Goal: Task Accomplishment & Management: Complete application form

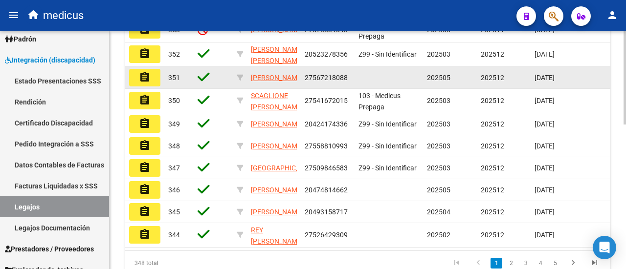
scroll to position [222, 0]
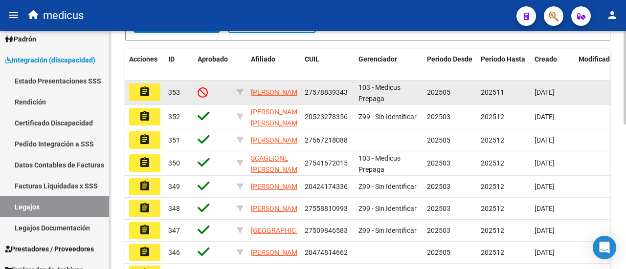
click at [143, 98] on mat-icon "assignment" at bounding box center [145, 92] width 12 height 12
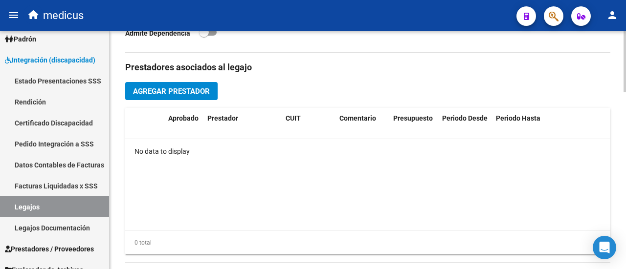
scroll to position [244, 0]
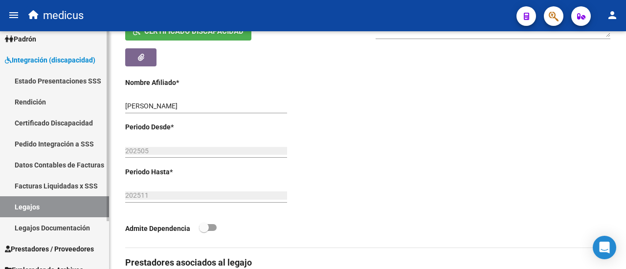
click at [23, 216] on link "Legajos" at bounding box center [54, 207] width 109 height 21
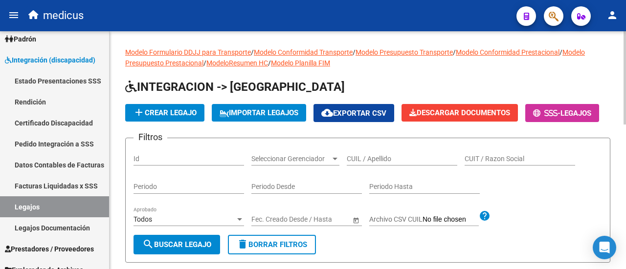
click at [382, 163] on input "CUIL / Apellido" at bounding box center [402, 159] width 111 height 8
paste input "20590362299"
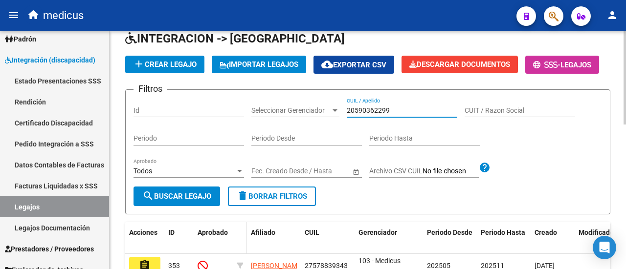
scroll to position [98, 0]
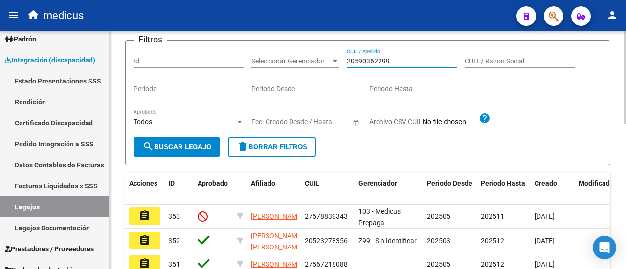
type input "20590362299"
click at [205, 152] on span "search Buscar Legajo" at bounding box center [176, 147] width 69 height 9
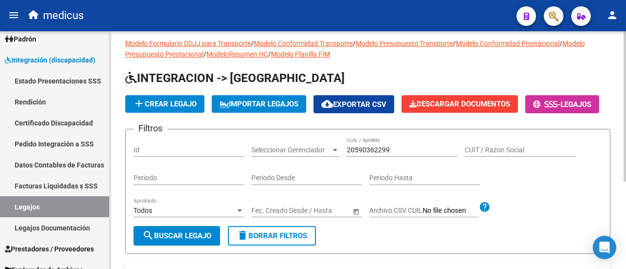
scroll to position [0, 0]
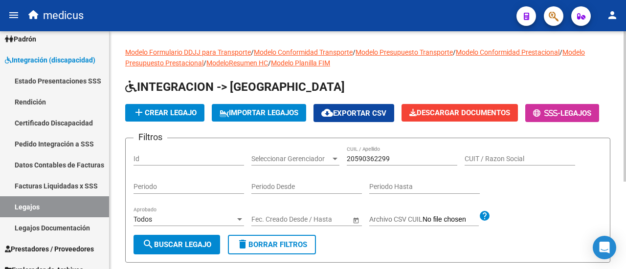
click at [171, 105] on button "add Crear Legajo" at bounding box center [164, 113] width 79 height 18
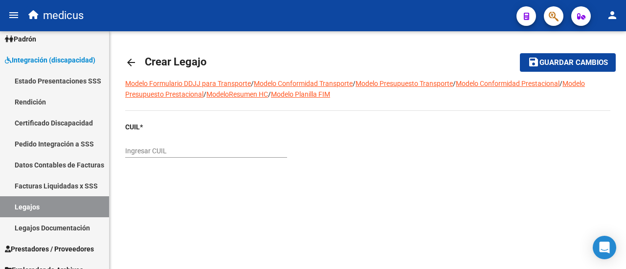
click at [172, 147] on input "Ingresar CUIL" at bounding box center [206, 151] width 162 height 8
paste input "20-59036229-9"
type input "20-59036229-9"
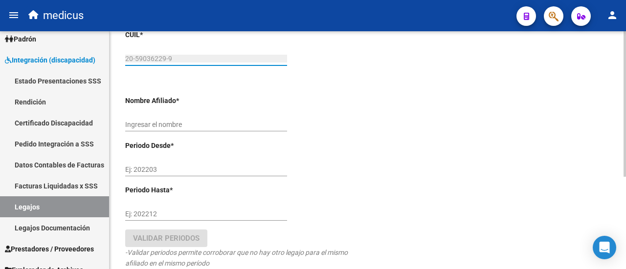
scroll to position [98, 0]
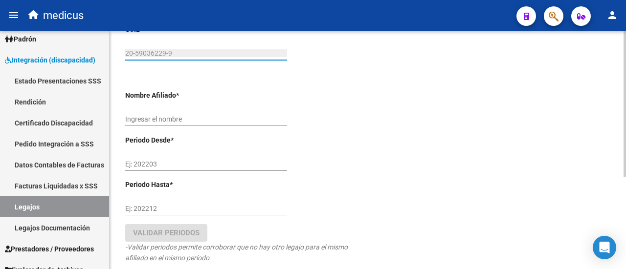
type input "[PERSON_NAME] [PERSON_NAME]"
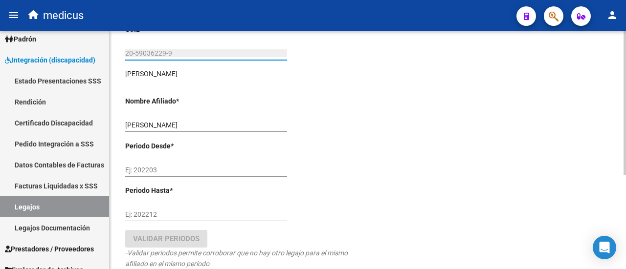
type input "20-59036229-9"
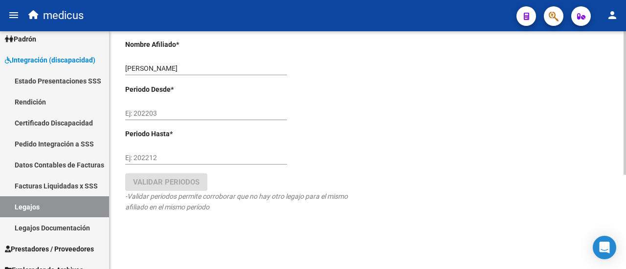
scroll to position [156, 0]
drag, startPoint x: 127, startPoint y: 67, endPoint x: 237, endPoint y: 69, distance: 110.1
click at [237, 69] on input "[PERSON_NAME] [PERSON_NAME]" at bounding box center [206, 67] width 162 height 8
click at [189, 106] on div "Ej: 202203" at bounding box center [206, 109] width 162 height 20
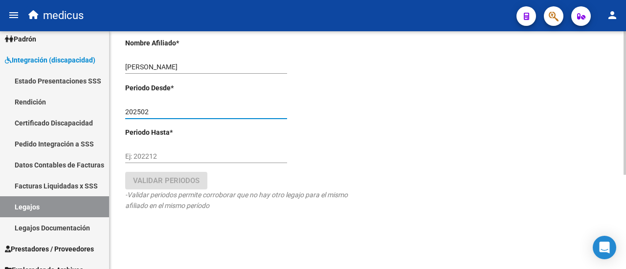
type input "202502"
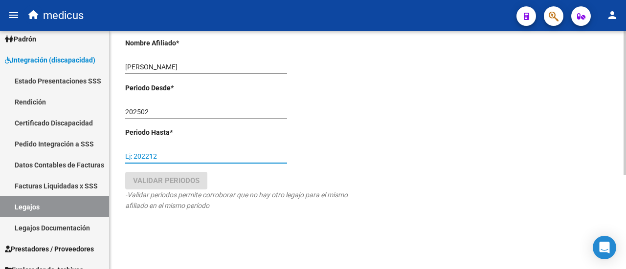
click at [177, 156] on input "Ej: 202212" at bounding box center [206, 157] width 162 height 8
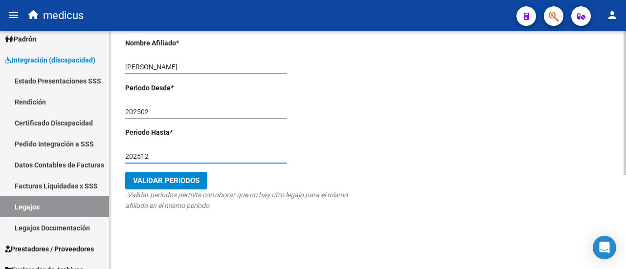
type input "202512"
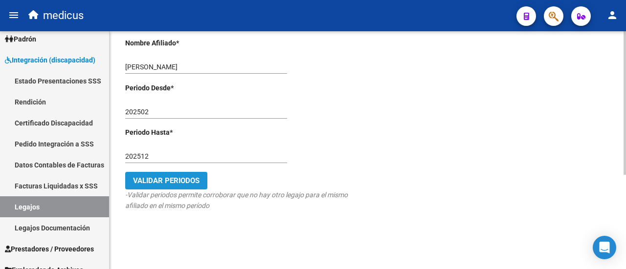
click at [176, 181] on span "Validar Periodos" at bounding box center [166, 181] width 67 height 9
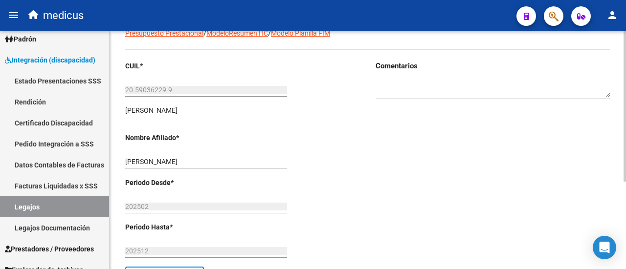
scroll to position [0, 0]
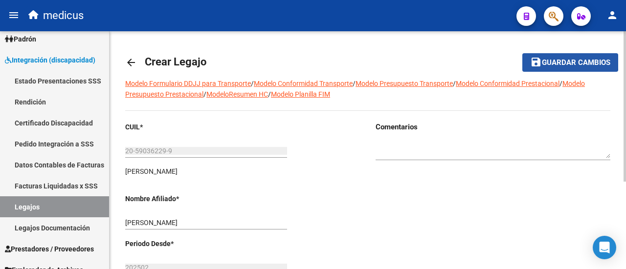
click at [547, 60] on span "Guardar cambios" at bounding box center [576, 63] width 68 height 9
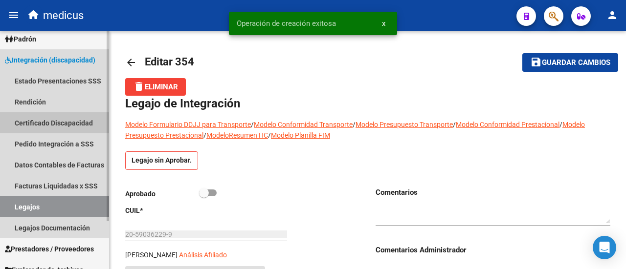
click at [38, 123] on link "Certificado Discapacidad" at bounding box center [54, 122] width 109 height 21
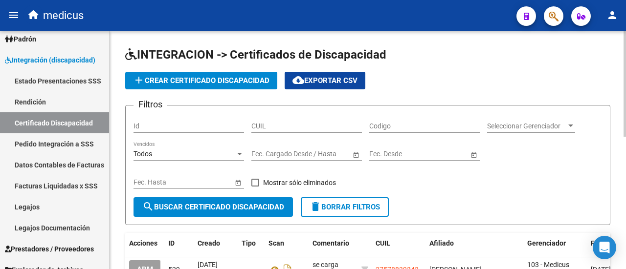
click at [289, 122] on input "CUIL" at bounding box center [306, 126] width 111 height 8
paste input "20-59036229-9"
type input "20-59036229-9"
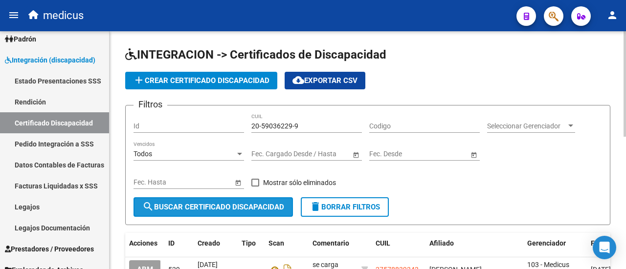
click at [216, 204] on span "search Buscar Certificado Discapacidad" at bounding box center [213, 207] width 142 height 9
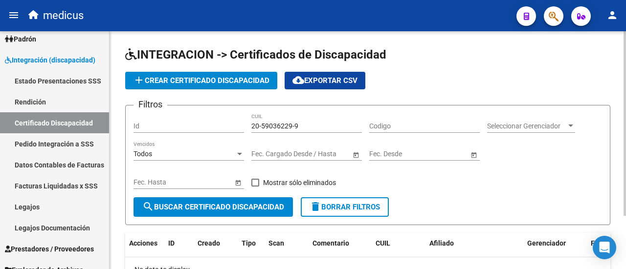
click at [151, 76] on span "add Crear Certificado Discapacidad" at bounding box center [201, 80] width 136 height 9
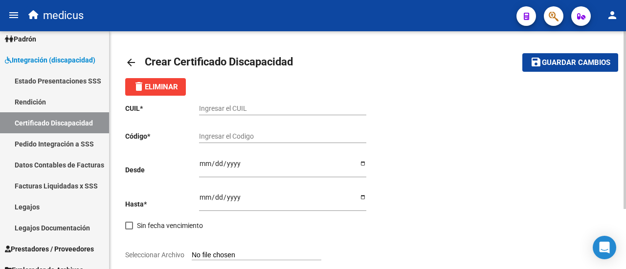
click at [285, 105] on input "Ingresar el CUIL" at bounding box center [282, 109] width 167 height 8
paste input "20-59036229-9"
type input "20-59036229-9"
click at [272, 143] on div "Ingresar el Codigo" at bounding box center [282, 134] width 167 height 20
click at [270, 140] on input "Ingresar el Codigo" at bounding box center [282, 137] width 167 height 8
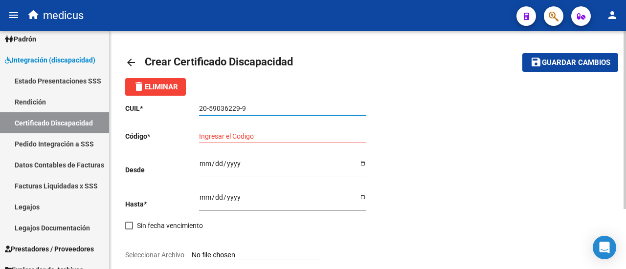
drag, startPoint x: 210, startPoint y: 110, endPoint x: 238, endPoint y: 105, distance: 28.7
click at [238, 105] on input "20-59036229-9" at bounding box center [282, 109] width 167 height 8
click at [249, 138] on input "Ingresar el Codigo" at bounding box center [282, 137] width 167 height 8
click at [271, 133] on input "Ingresar el Codigo" at bounding box center [282, 137] width 167 height 8
paste input "ARG-02-00059036229-20250213*20280213-CIU-13i550"
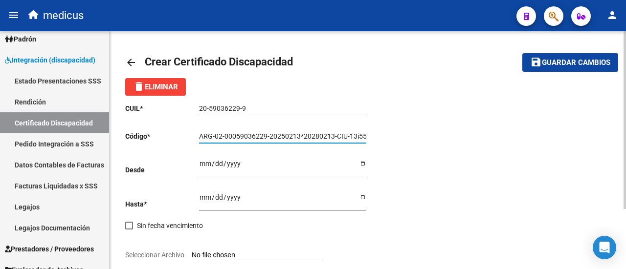
scroll to position [0, 1]
click at [213, 133] on input "ARG-02-00059036229-20250213*20280213-CIU-13i550" at bounding box center [282, 137] width 167 height 8
click at [221, 136] on input "ARG02-00059036229-20250213*20280213-CIU-13i550" at bounding box center [282, 137] width 167 height 8
click at [222, 136] on input "ARG02-00059036229-20250213*20280213-CIU-13i550" at bounding box center [282, 137] width 167 height 8
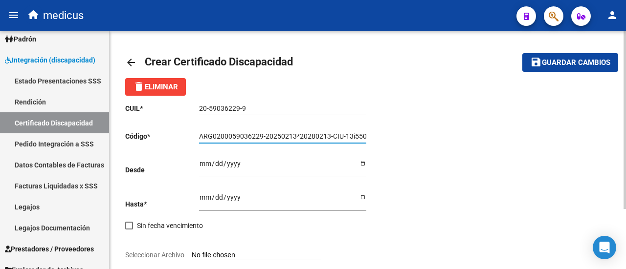
click at [266, 137] on input "ARG0200059036229-20250213*20280213-CIU-13i550" at bounding box center [282, 137] width 167 height 8
click at [264, 137] on input "ARG0200059036229-20250213*20280213-CIU-13i550" at bounding box center [282, 137] width 167 height 8
click at [296, 137] on input "ARG020005903622920250213*20280213-CIU-13i550" at bounding box center [282, 137] width 167 height 8
click at [297, 136] on input "ARG020005903622920250213*20280213-CIU-13i550" at bounding box center [282, 137] width 167 height 8
click at [326, 134] on input "ARG02000590362292025021320280213-CIU-13i550" at bounding box center [282, 137] width 167 height 8
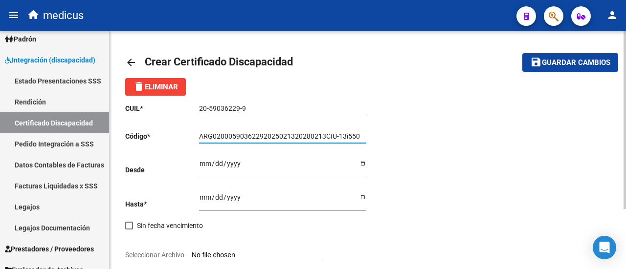
click at [337, 138] on input "ARG02000590362292025021320280213CIU-13i550" at bounding box center [282, 137] width 167 height 8
type input "ARG02000590362292025021320280213CIU13i550"
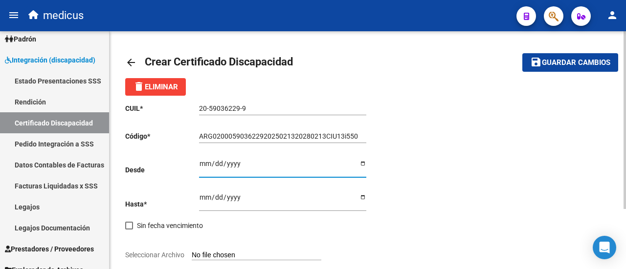
click at [203, 168] on input "Ingresar fec. Desde" at bounding box center [282, 167] width 167 height 15
click at [364, 166] on input "Ingresar fec. Desde" at bounding box center [282, 167] width 167 height 15
type input "2025-02-13"
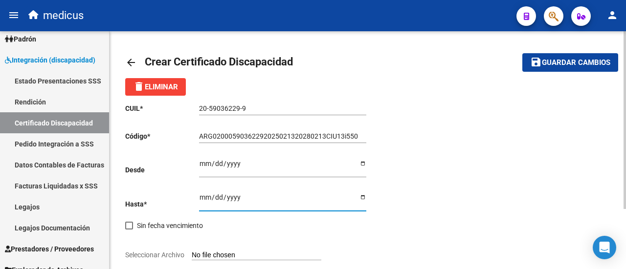
click at [361, 198] on input "Ingresar fec. Hasta" at bounding box center [282, 201] width 167 height 15
click at [364, 200] on input "Ingresar fec. Hasta" at bounding box center [282, 201] width 167 height 15
type input "2028-02-13"
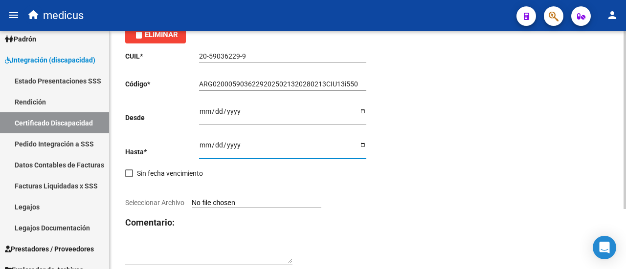
scroll to position [80, 0]
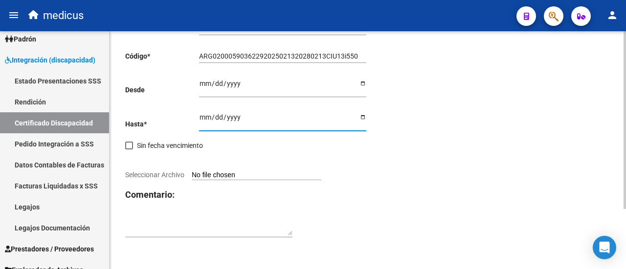
click at [240, 176] on input "Seleccionar Archivo" at bounding box center [257, 175] width 130 height 9
click at [251, 178] on input "Seleccionar Archivo" at bounding box center [257, 175] width 130 height 9
type input "C:\fakepath\CUD 59036229_page-0001.jpg"
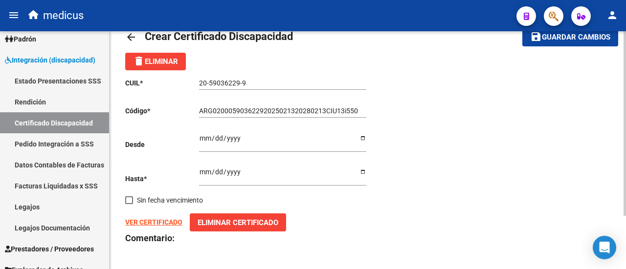
scroll to position [0, 0]
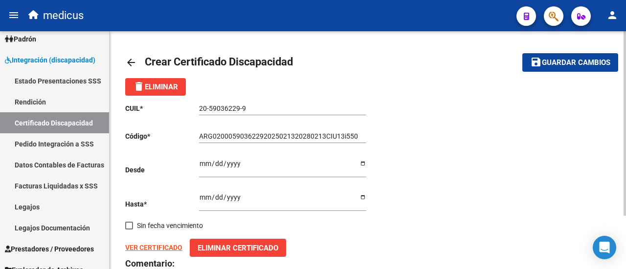
click at [598, 63] on span "Guardar cambios" at bounding box center [576, 63] width 68 height 9
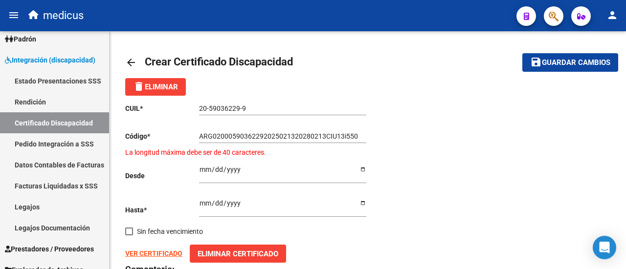
click at [344, 137] on input "ARG02000590362292025021320280213CIU13i550" at bounding box center [282, 137] width 167 height 8
click at [347, 137] on input "ARG02000590362292025021320280213CIU13i550" at bounding box center [282, 137] width 167 height 8
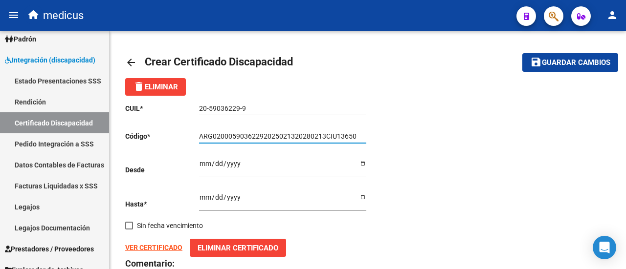
type input "ARG02000590362292025021320280213CIU13650"
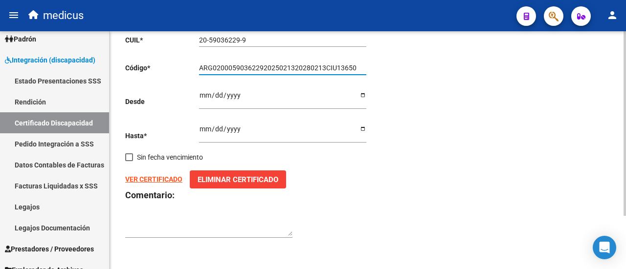
click at [220, 219] on textarea at bounding box center [208, 227] width 167 height 19
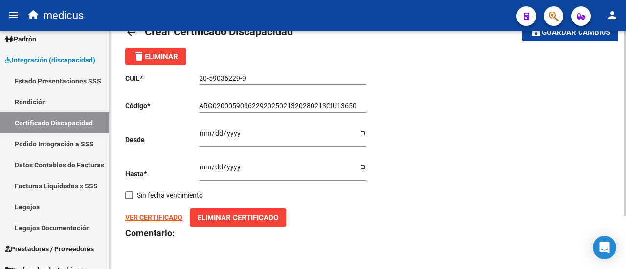
scroll to position [0, 0]
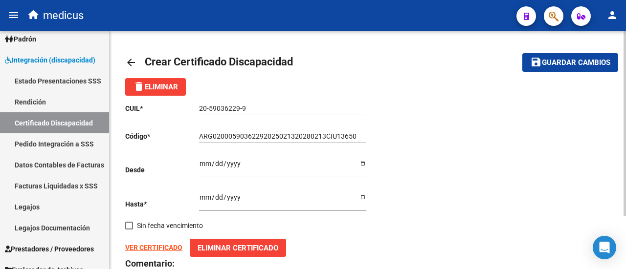
click at [561, 57] on button "save Guardar cambios" at bounding box center [570, 62] width 96 height 18
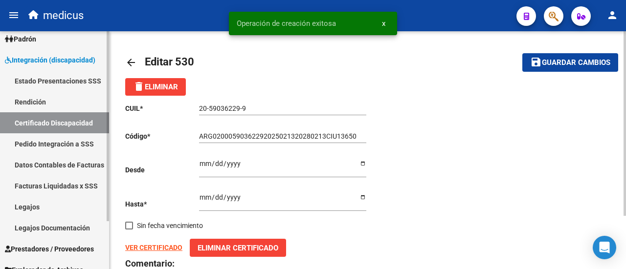
click at [23, 204] on link "Legajos" at bounding box center [54, 207] width 109 height 21
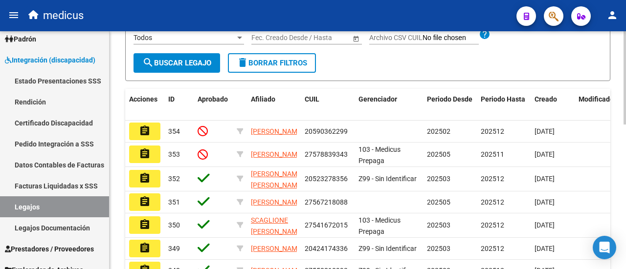
scroll to position [196, 0]
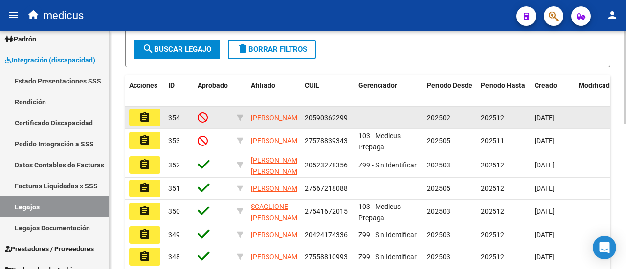
click at [135, 127] on button "assignment" at bounding box center [144, 118] width 31 height 18
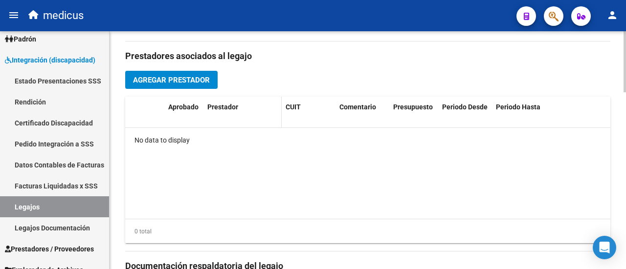
scroll to position [399, 0]
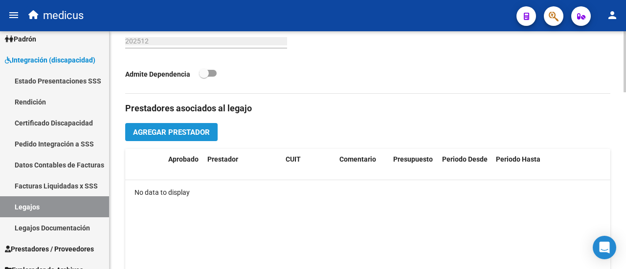
click at [190, 131] on span "Agregar Prestador" at bounding box center [171, 132] width 77 height 9
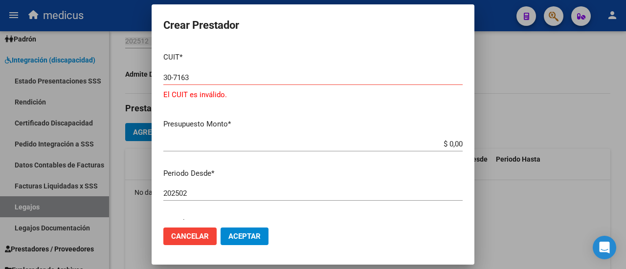
click at [308, 77] on input "30-7163" at bounding box center [312, 77] width 299 height 9
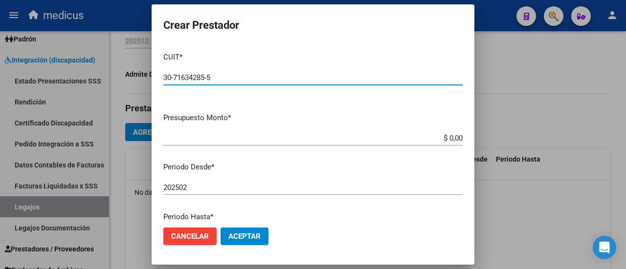
type input "30-71634285-5"
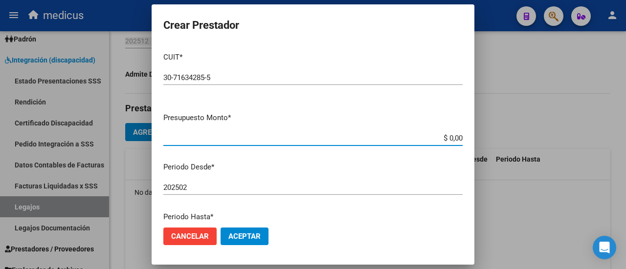
drag, startPoint x: 441, startPoint y: 139, endPoint x: 452, endPoint y: 139, distance: 11.7
click at [452, 139] on input "$ 0,00" at bounding box center [312, 138] width 299 height 9
click at [455, 139] on input "$ 0,00" at bounding box center [312, 138] width 299 height 9
drag, startPoint x: 442, startPoint y: 136, endPoint x: 470, endPoint y: 140, distance: 28.1
click at [470, 140] on mat-dialog-content "CUIT * 30-71634285-5 Ingresar CUIT ARCA Padrón Presupuesto Monto * $ 0,00 Ingre…" at bounding box center [313, 131] width 323 height 175
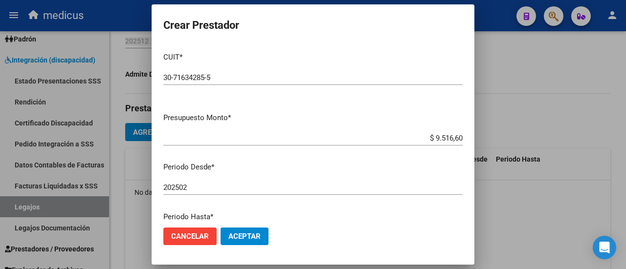
click at [455, 140] on app-form-text-field "Presupuesto Monto * $ 9.516,60 Ingresar el monto" at bounding box center [316, 127] width 307 height 30
click at [455, 137] on app-form-text-field "Presupuesto Monto * $ 9.516,60 Ingresar el monto" at bounding box center [316, 127] width 307 height 30
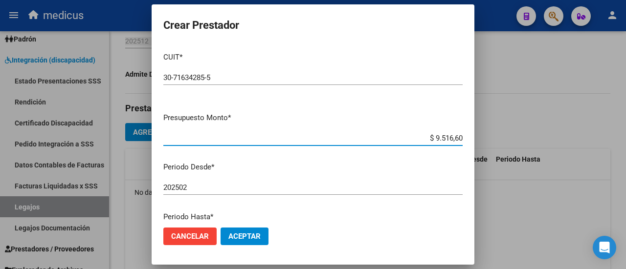
drag, startPoint x: 427, startPoint y: 137, endPoint x: 456, endPoint y: 138, distance: 28.4
click at [456, 138] on app-form-text-field "Presupuesto Monto * $ 9.516,60 Ingresar el monto" at bounding box center [316, 127] width 307 height 30
type input "$ 951.660,72"
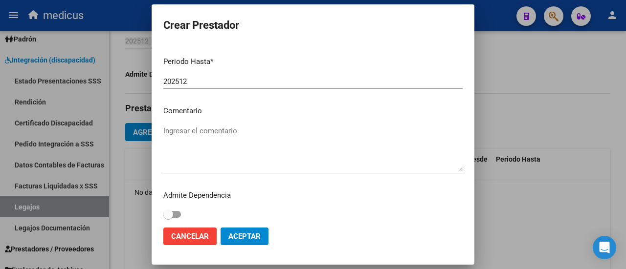
scroll to position [159, 0]
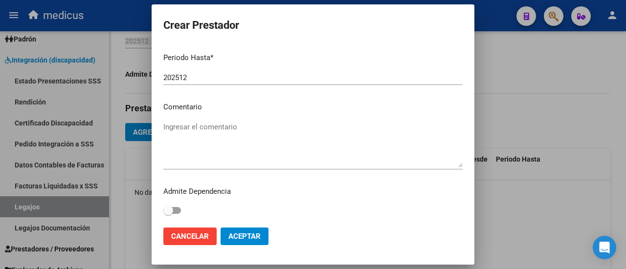
click at [261, 159] on textarea "Ingresar el comentario" at bounding box center [312, 145] width 299 height 46
click at [230, 130] on textarea "Ingresar el comentario" at bounding box center [312, 145] width 299 height 46
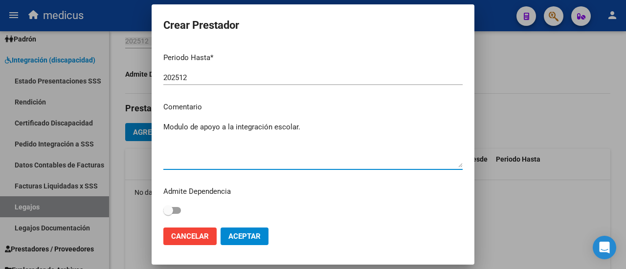
type textarea "Modulo de apoyo a la integración escolar."
click at [250, 236] on span "Aceptar" at bounding box center [244, 236] width 32 height 9
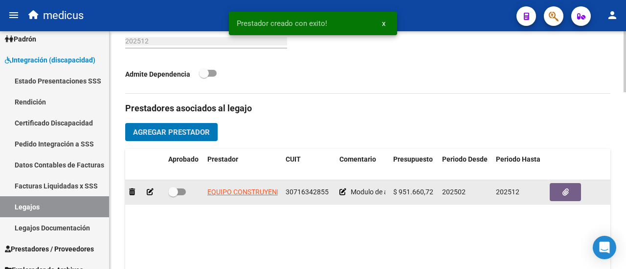
scroll to position [448, 0]
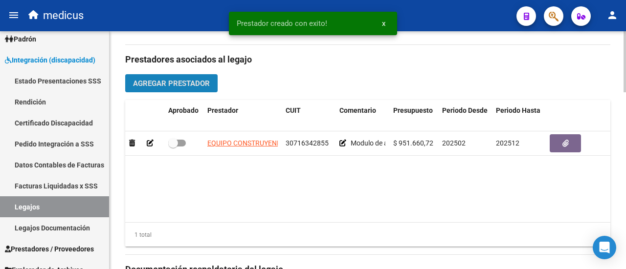
click at [184, 83] on span "Agregar Prestador" at bounding box center [171, 83] width 77 height 9
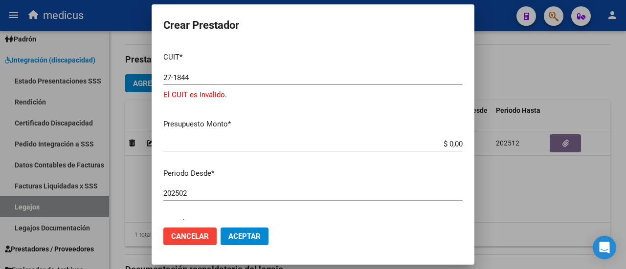
click at [229, 75] on input "27-1844" at bounding box center [312, 77] width 299 height 9
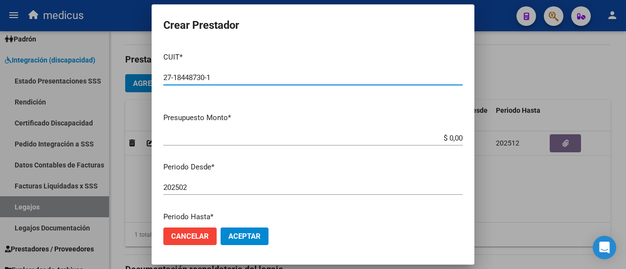
type input "27-18448730-1"
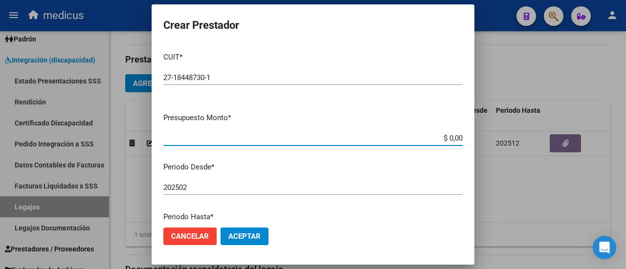
drag, startPoint x: 441, startPoint y: 139, endPoint x: 457, endPoint y: 136, distance: 16.8
click at [457, 136] on app-form-text-field "Presupuesto Monto * $ 0,00 Ingresar el monto" at bounding box center [316, 127] width 307 height 30
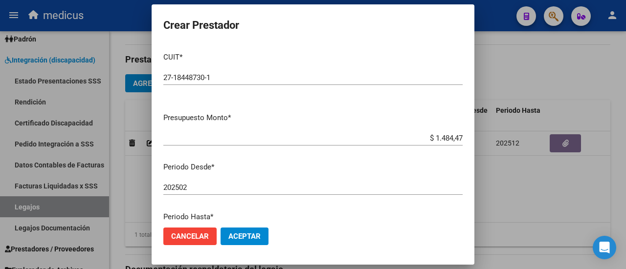
click at [454, 140] on input "$ 1.484,47" at bounding box center [312, 138] width 299 height 9
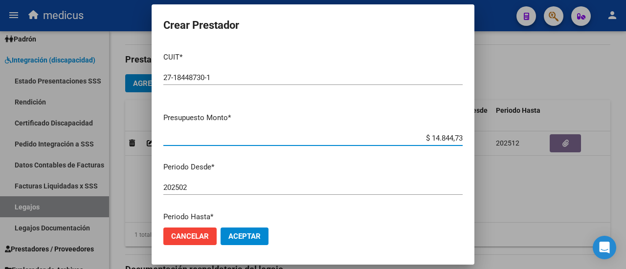
type input "$ 148.447,32"
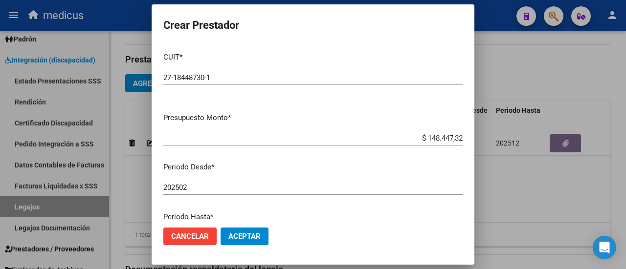
click at [221, 182] on div "202502 Ingresar el periodo" at bounding box center [312, 187] width 299 height 15
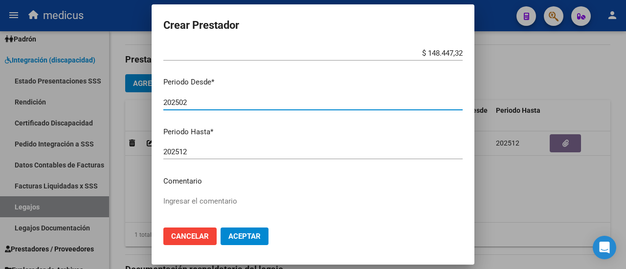
scroll to position [147, 0]
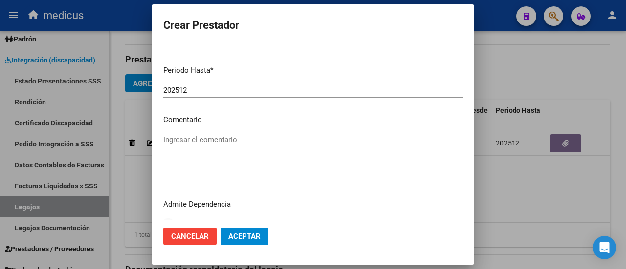
click at [175, 156] on textarea "Ingresar el comentario" at bounding box center [312, 157] width 299 height 46
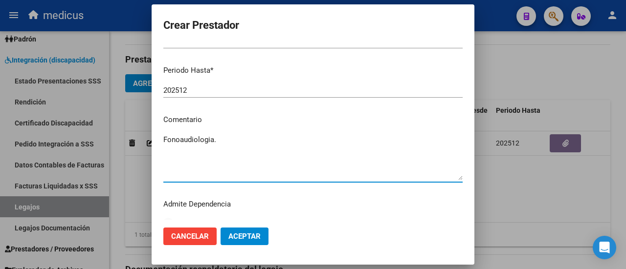
type textarea "Fonoaudiologia."
click at [239, 230] on button "Aceptar" at bounding box center [245, 237] width 48 height 18
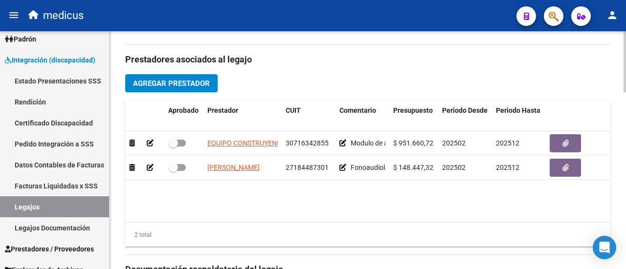
click at [188, 79] on span "Agregar Prestador" at bounding box center [171, 83] width 77 height 9
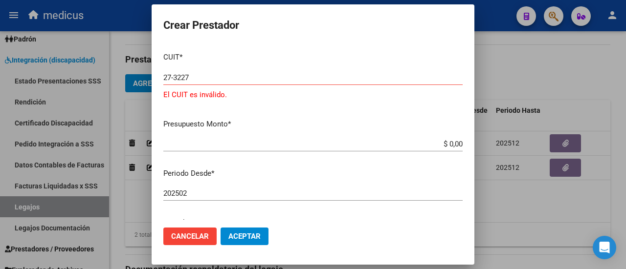
click at [183, 78] on input "27-3227" at bounding box center [312, 77] width 299 height 9
click at [214, 78] on input "27-3527" at bounding box center [312, 77] width 299 height 9
click at [245, 76] on input "27-35270479" at bounding box center [312, 77] width 299 height 9
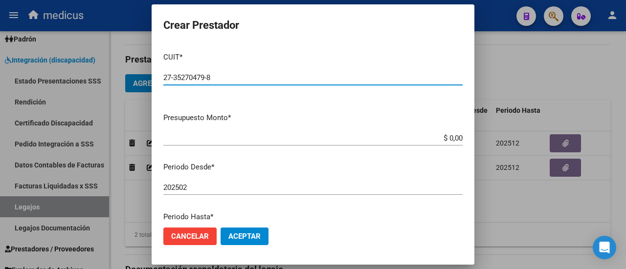
type input "27-35270479-8"
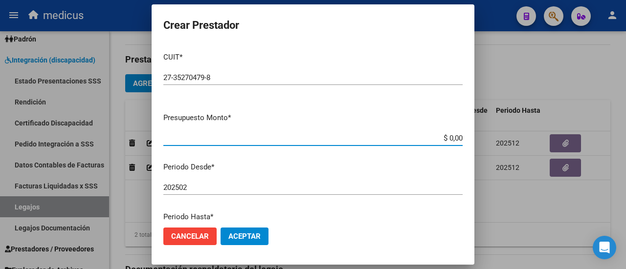
drag, startPoint x: 440, startPoint y: 140, endPoint x: 457, endPoint y: 138, distance: 17.2
click at [457, 138] on app-form-text-field "Presupuesto Monto * $ 0,00 Ingresar el monto" at bounding box center [316, 127] width 307 height 30
click at [440, 135] on input "$ 0,00" at bounding box center [312, 138] width 299 height 9
drag, startPoint x: 442, startPoint y: 138, endPoint x: 457, endPoint y: 140, distance: 15.2
click at [457, 140] on app-form-text-field "Presupuesto Monto * $ 0,00 Ingresar el monto" at bounding box center [316, 127] width 307 height 30
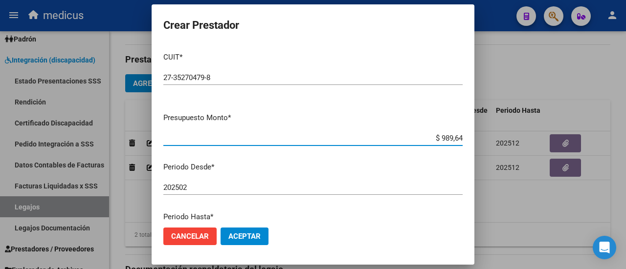
click at [454, 139] on input "$ 989,64" at bounding box center [312, 138] width 299 height 9
type input "$ 98.964,88"
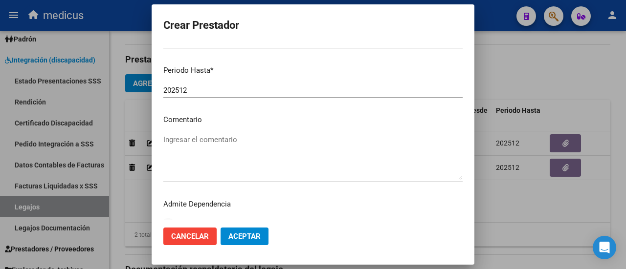
scroll to position [159, 0]
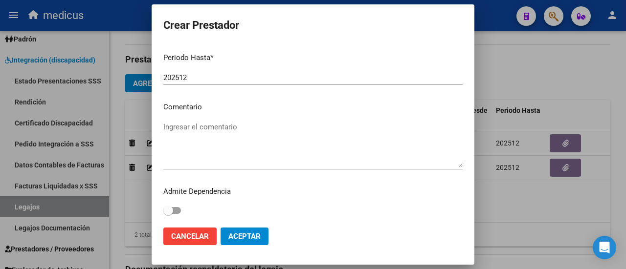
click at [202, 132] on textarea "Ingresar el comentario" at bounding box center [312, 145] width 299 height 46
type textarea "Psicologia"
click at [236, 231] on button "Aceptar" at bounding box center [245, 237] width 48 height 18
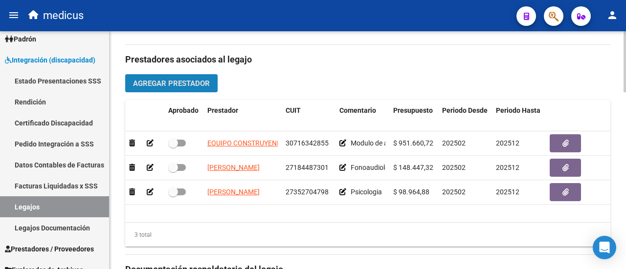
click at [178, 79] on span "Agregar Prestador" at bounding box center [171, 83] width 77 height 9
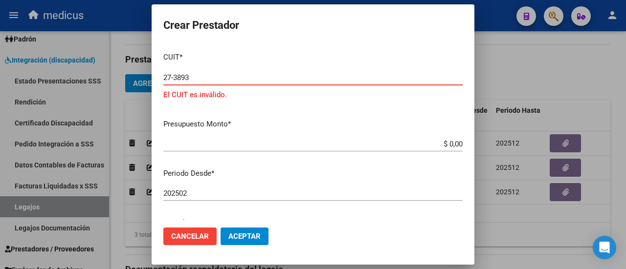
click at [244, 79] on input "27-3893" at bounding box center [312, 77] width 299 height 9
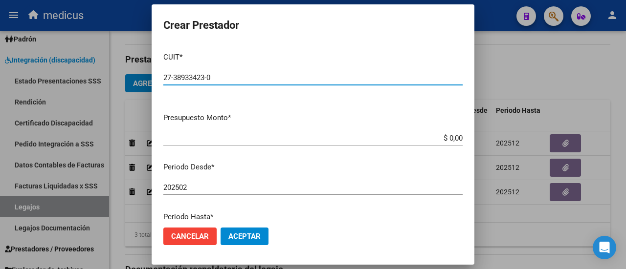
type input "27-38933423-0"
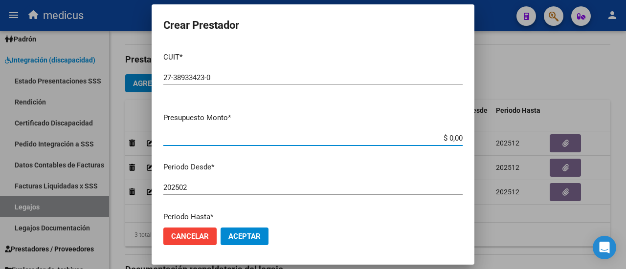
drag, startPoint x: 439, startPoint y: 138, endPoint x: 460, endPoint y: 138, distance: 20.5
click at [460, 138] on app-form-text-field "Presupuesto Monto * $ 0,00 Ingresar el monto" at bounding box center [316, 127] width 307 height 30
drag, startPoint x: 434, startPoint y: 135, endPoint x: 459, endPoint y: 136, distance: 25.0
click at [459, 136] on app-form-text-field "Presupuesto Monto * $ 498,42 Ingresar el monto" at bounding box center [316, 127] width 307 height 30
drag, startPoint x: 426, startPoint y: 138, endPoint x: 462, endPoint y: 138, distance: 35.2
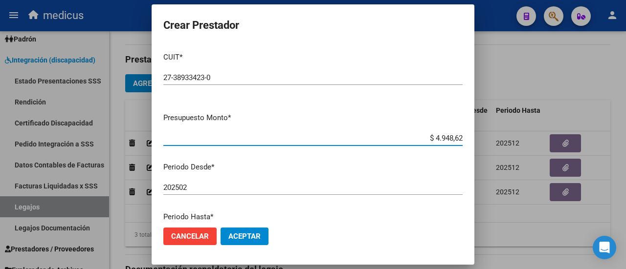
click at [462, 138] on app-form-text-field "Presupuesto Monto * $ 4.948,62 Ingresar el monto" at bounding box center [316, 127] width 307 height 30
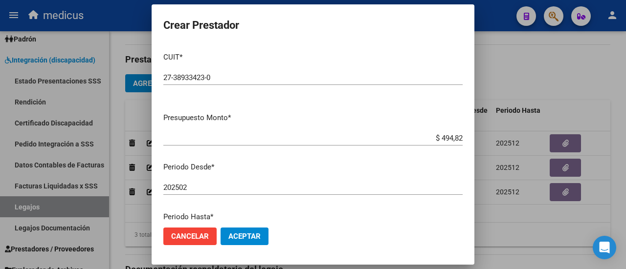
click at [454, 141] on input "$ 494,82" at bounding box center [312, 138] width 299 height 9
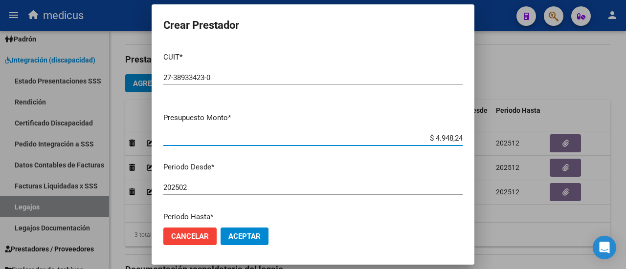
type input "$ 49.482,44"
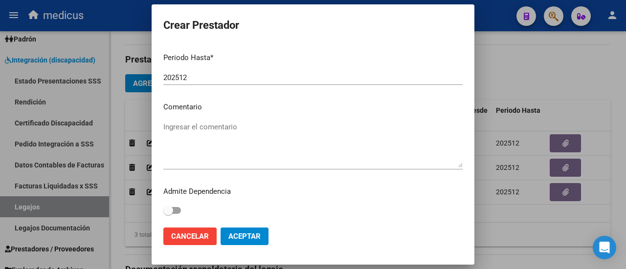
click at [203, 131] on textarea "Ingresar el comentario" at bounding box center [312, 145] width 299 height 46
type textarea "Terapia Ocupacional."
click at [256, 231] on button "Aceptar" at bounding box center [245, 237] width 48 height 18
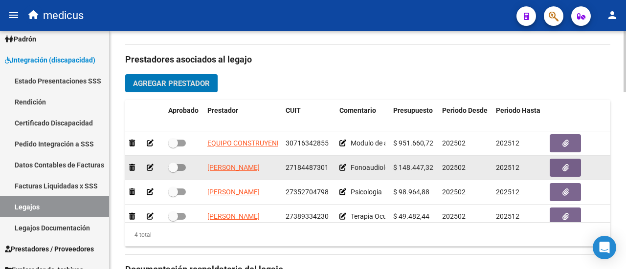
scroll to position [17, 0]
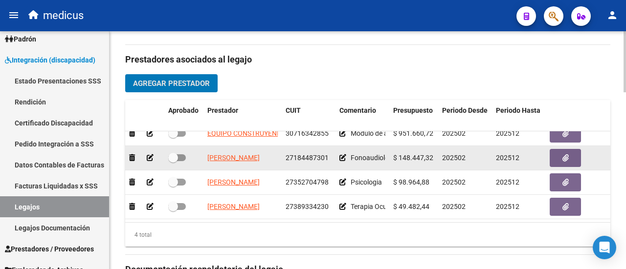
click at [178, 155] on span at bounding box center [177, 158] width 18 height 7
click at [173, 161] on input "checkbox" at bounding box center [173, 161] width 0 height 0
checkbox input "true"
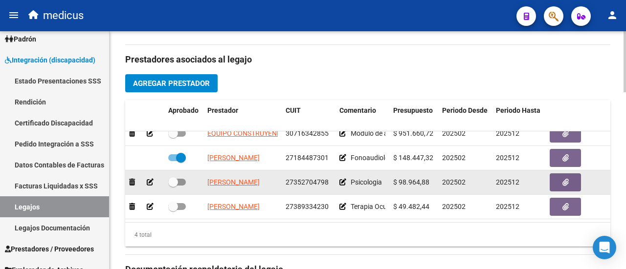
click at [181, 179] on span at bounding box center [177, 182] width 18 height 7
click at [173, 186] on input "checkbox" at bounding box center [173, 186] width 0 height 0
checkbox input "true"
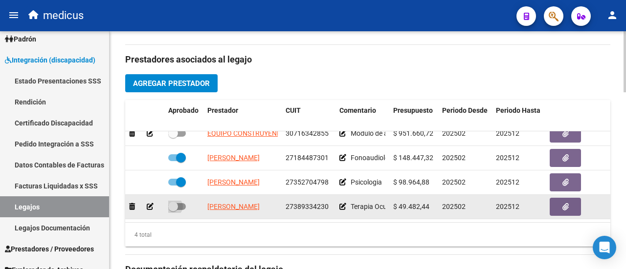
click at [183, 203] on span at bounding box center [177, 206] width 18 height 7
click at [173, 210] on input "checkbox" at bounding box center [173, 210] width 0 height 0
checkbox input "true"
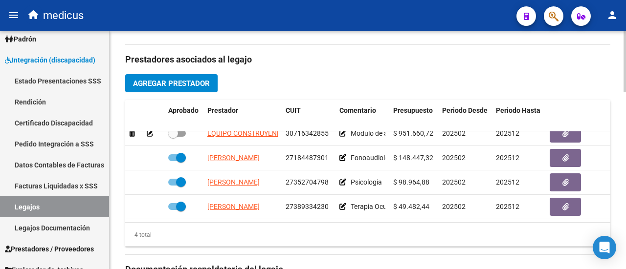
scroll to position [0, 0]
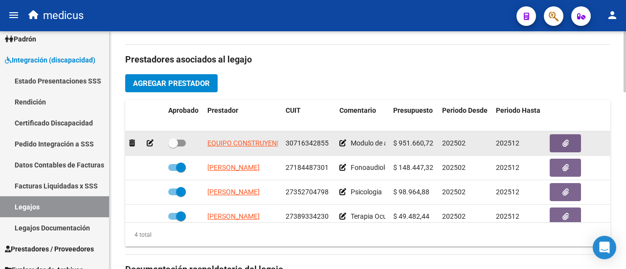
click at [182, 143] on span at bounding box center [177, 143] width 18 height 7
click at [173, 147] on input "checkbox" at bounding box center [173, 147] width 0 height 0
checkbox input "true"
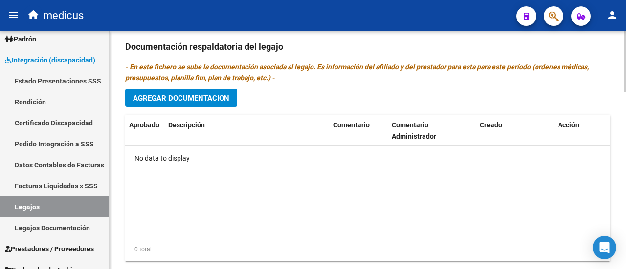
scroll to position [692, 0]
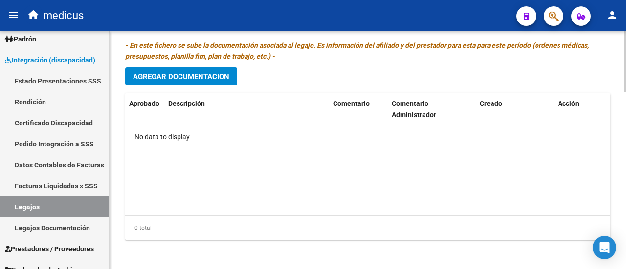
click at [161, 72] on span "Agregar Documentacion" at bounding box center [181, 76] width 96 height 9
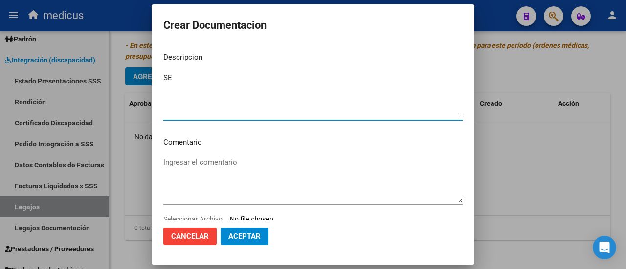
type textarea "S"
type textarea "se ingresa legajo 2025 para solicitud de prestaciones."
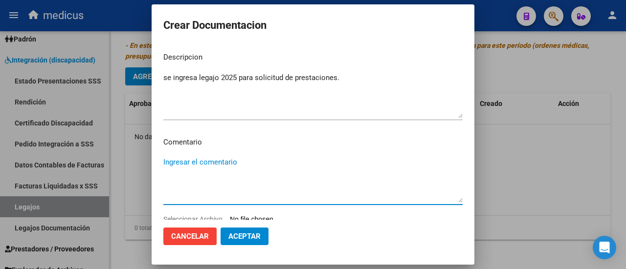
click at [193, 162] on textarea "Ingresar el comentario" at bounding box center [312, 180] width 299 height 46
type textarea "p"
type textarea "m"
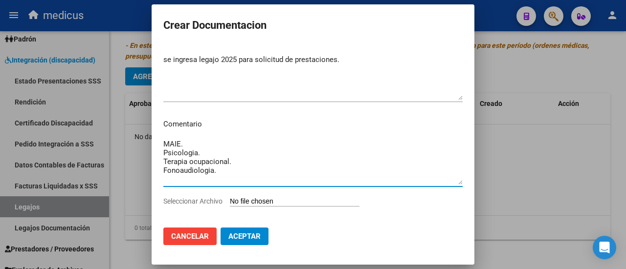
scroll to position [28, 0]
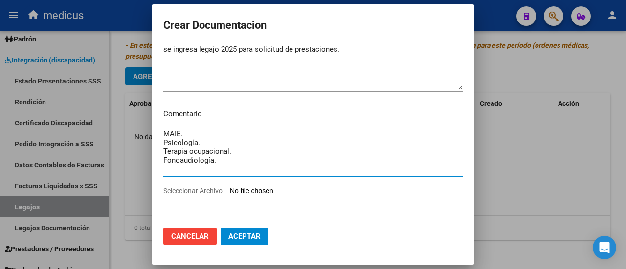
type textarea "MAIE. Psicología. Terapia ocupacional. Fonoaudiología."
click at [271, 192] on input "Seleccionar Archivo" at bounding box center [295, 191] width 130 height 9
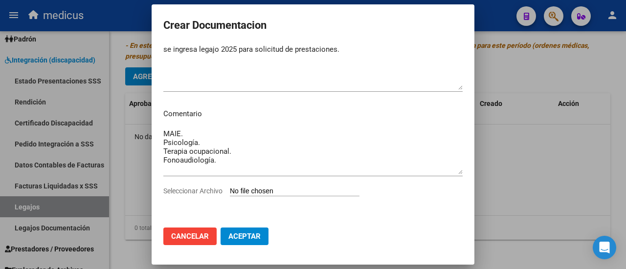
type input "C:\fakepath\BASILE GUNTHER ELIAM BENJAMIN-20590362299.pdf"
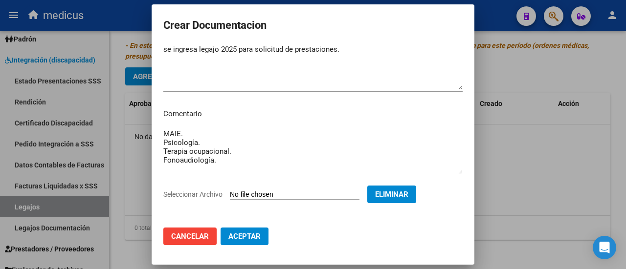
click at [240, 232] on span "Aceptar" at bounding box center [244, 236] width 32 height 9
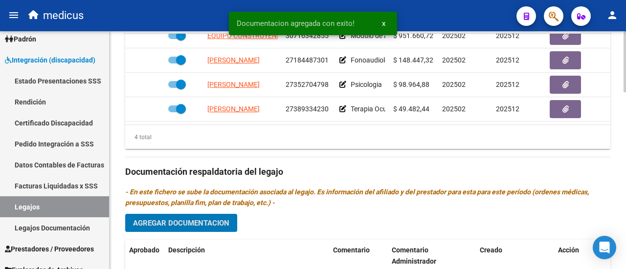
scroll to position [644, 0]
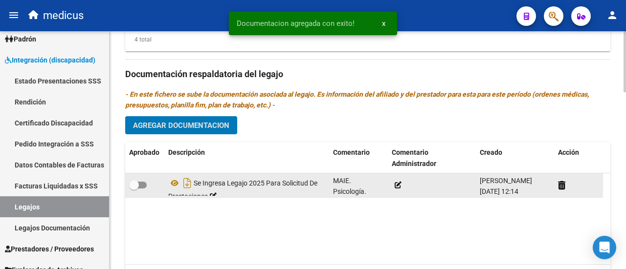
click at [145, 184] on span at bounding box center [138, 185] width 18 height 7
click at [134, 189] on input "checkbox" at bounding box center [133, 189] width 0 height 0
checkbox input "true"
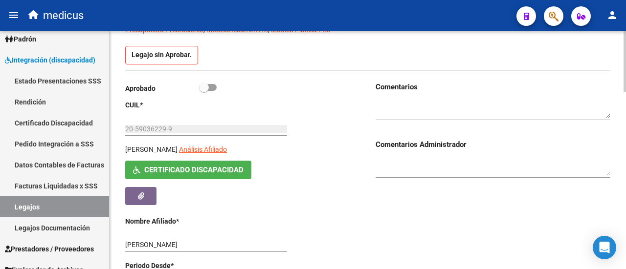
scroll to position [0, 0]
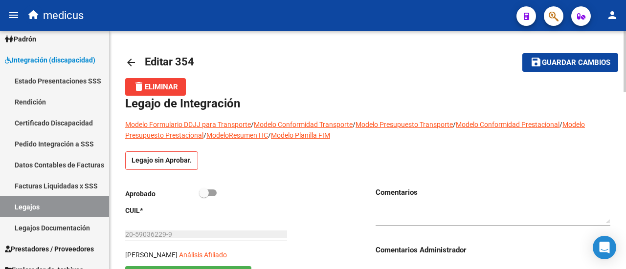
click at [576, 61] on span "Guardar cambios" at bounding box center [576, 63] width 68 height 9
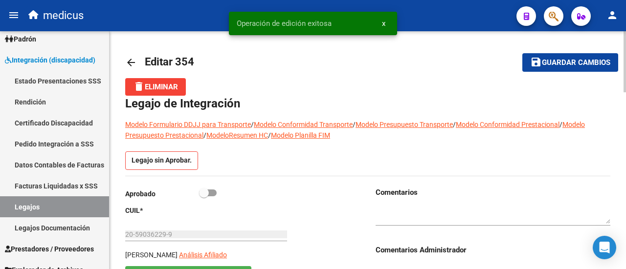
click at [213, 193] on span at bounding box center [208, 193] width 18 height 7
click at [204, 197] on input "checkbox" at bounding box center [203, 197] width 0 height 0
checkbox input "true"
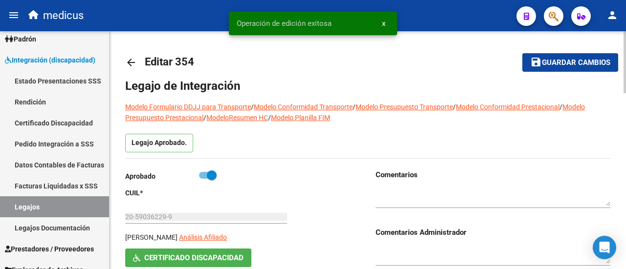
click at [600, 62] on span "Guardar cambios" at bounding box center [576, 63] width 68 height 9
click at [22, 209] on link "Legajos" at bounding box center [54, 207] width 109 height 21
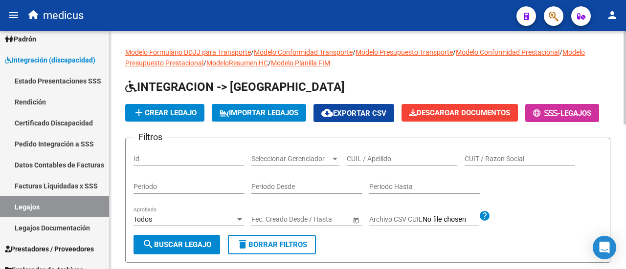
click at [379, 163] on input "CUIL / Apellido" at bounding box center [402, 159] width 111 height 8
paste input "27488007551"
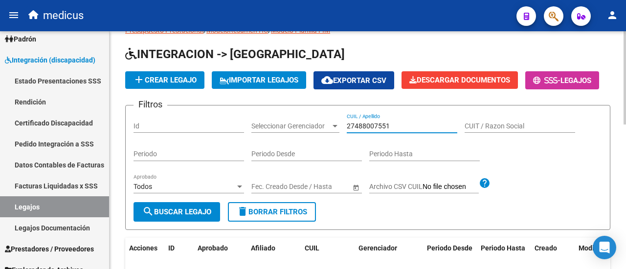
scroll to position [98, 0]
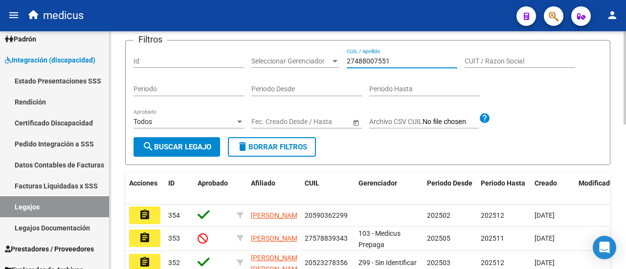
type input "27488007551"
click at [187, 157] on button "search Buscar Legajo" at bounding box center [176, 147] width 87 height 20
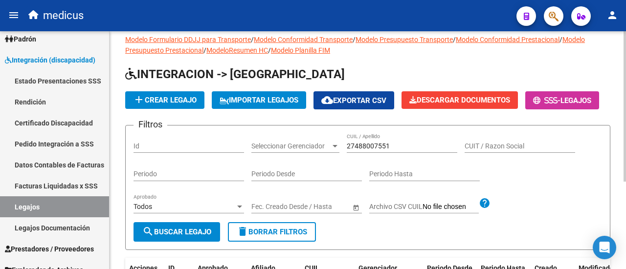
scroll to position [0, 0]
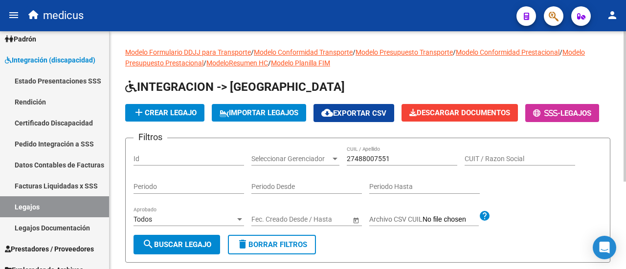
click at [182, 112] on span "add Crear Legajo" at bounding box center [165, 113] width 64 height 9
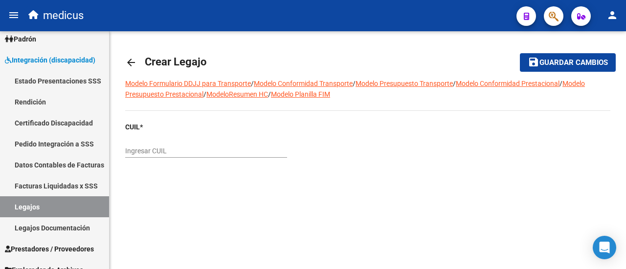
click at [189, 144] on div "Ingresar CUIL" at bounding box center [206, 148] width 162 height 20
click at [189, 151] on input "Ingresar CUIL" at bounding box center [206, 151] width 162 height 8
paste input "27-48800755-1"
type input "27-48800755-1"
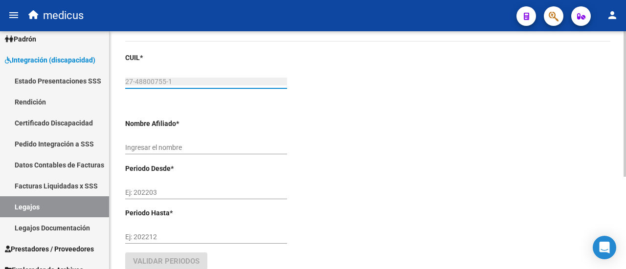
type input "[PERSON_NAME] [PERSON_NAME]"
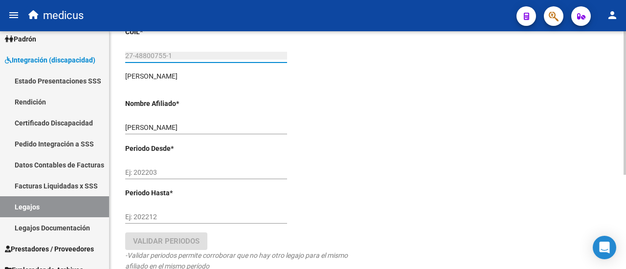
scroll to position [98, 0]
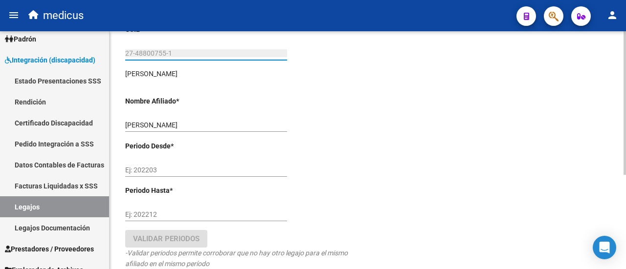
type input "27-48800755-1"
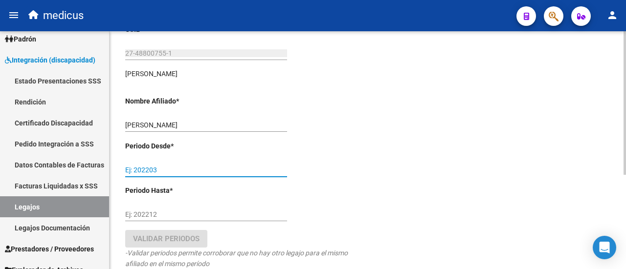
click at [192, 171] on input "Ej: 202203" at bounding box center [206, 170] width 162 height 8
click at [206, 167] on input "Ej: 202203" at bounding box center [206, 170] width 162 height 8
type input "202504"
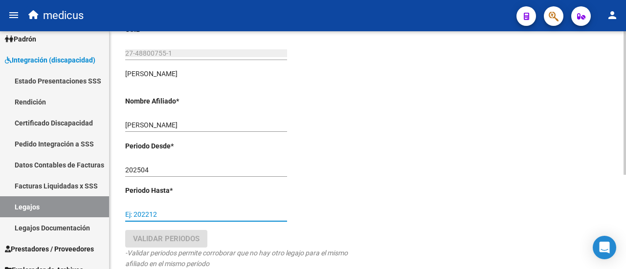
click at [163, 211] on input "Ej: 202212" at bounding box center [206, 215] width 162 height 8
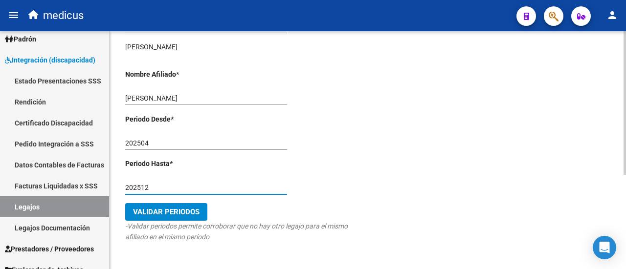
scroll to position [156, 0]
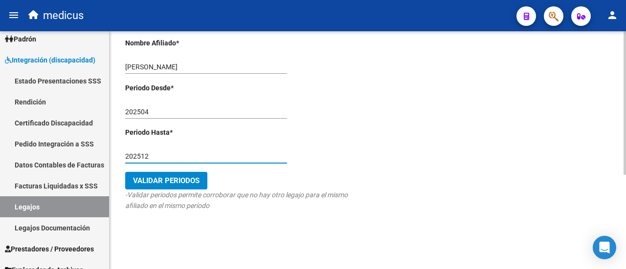
type input "202512"
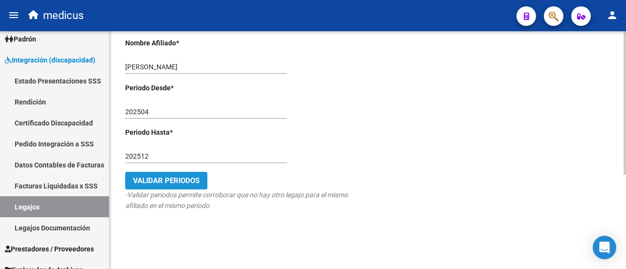
click at [174, 181] on span "Validar Periodos" at bounding box center [166, 181] width 67 height 9
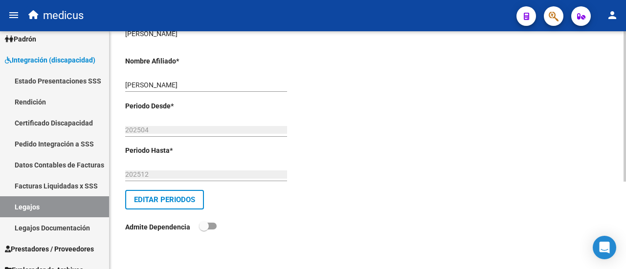
scroll to position [0, 0]
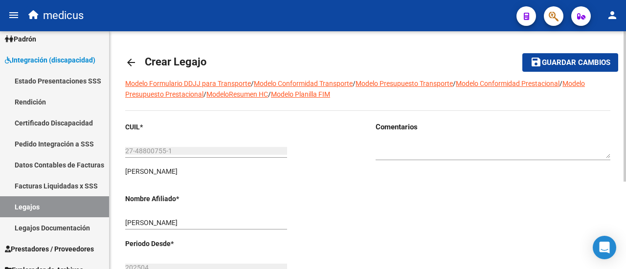
click at [576, 64] on span "Guardar cambios" at bounding box center [576, 63] width 68 height 9
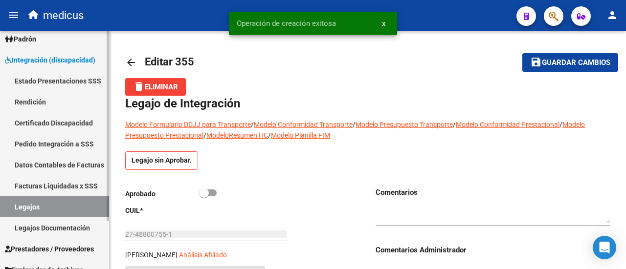
click at [33, 198] on link "Legajos" at bounding box center [54, 207] width 109 height 21
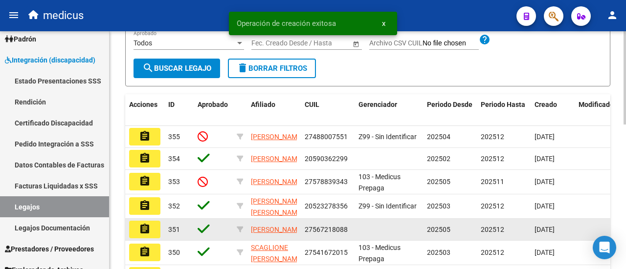
scroll to position [196, 0]
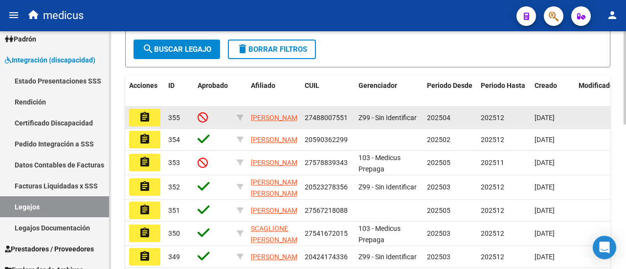
drag, startPoint x: 305, startPoint y: 144, endPoint x: 347, endPoint y: 142, distance: 41.6
click at [347, 122] on span "27488007551" at bounding box center [326, 118] width 43 height 8
copy span "27488007551"
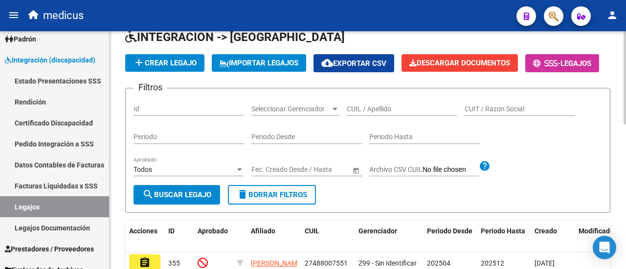
scroll to position [49, 0]
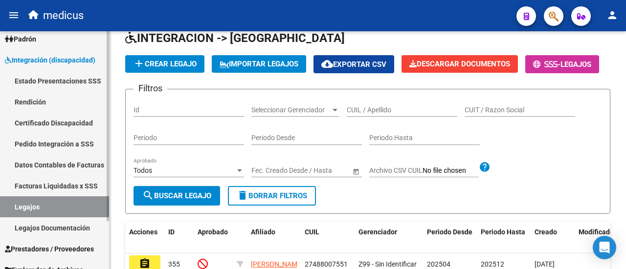
click at [42, 124] on link "Certificado Discapacidad" at bounding box center [54, 122] width 109 height 21
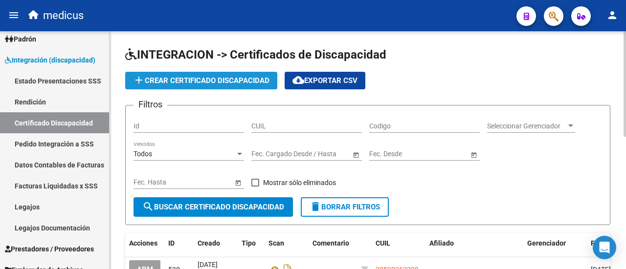
click at [198, 80] on span "add Crear Certificado Discapacidad" at bounding box center [201, 80] width 136 height 9
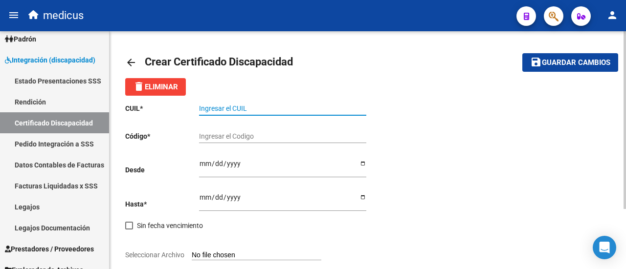
click at [277, 107] on input "Ingresar el CUIL" at bounding box center [282, 109] width 167 height 8
paste input "27-48800755-1"
drag, startPoint x: 209, startPoint y: 106, endPoint x: 239, endPoint y: 109, distance: 30.0
click at [239, 109] on input "27-48800755-1" at bounding box center [282, 109] width 167 height 8
type input "27-48800755-1"
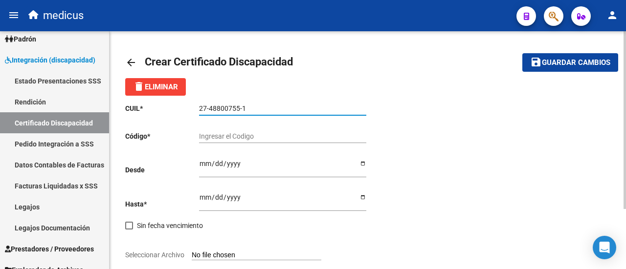
click at [267, 135] on input "Ingresar el Codigo" at bounding box center [282, 137] width 167 height 8
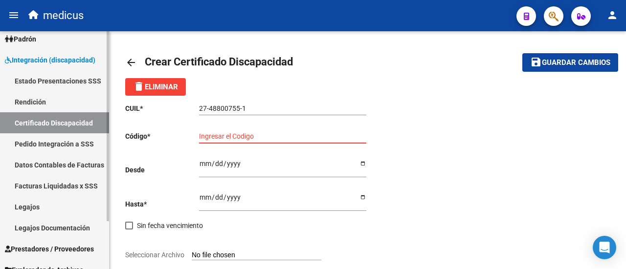
click at [24, 209] on link "Legajos" at bounding box center [54, 207] width 109 height 21
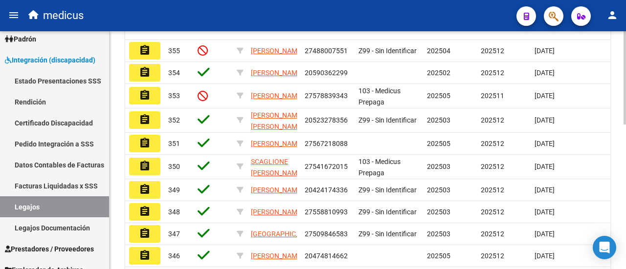
scroll to position [214, 0]
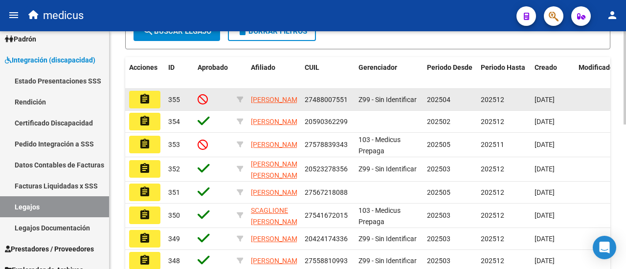
click at [144, 105] on mat-icon "assignment" at bounding box center [145, 99] width 12 height 12
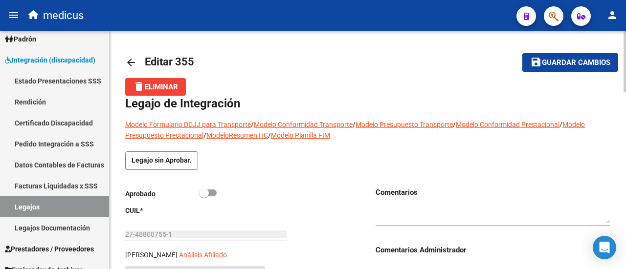
scroll to position [147, 0]
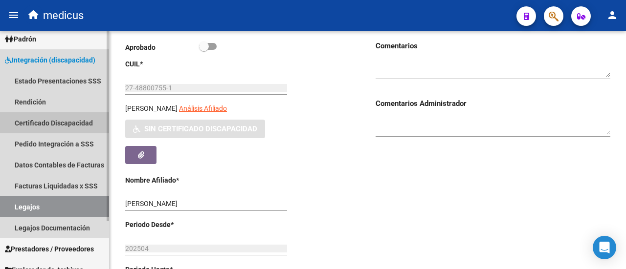
click at [40, 123] on link "Certificado Discapacidad" at bounding box center [54, 122] width 109 height 21
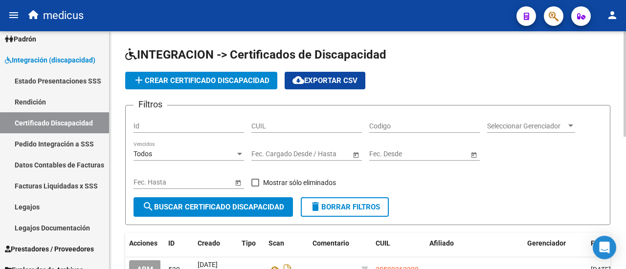
click at [265, 126] on input "CUIL" at bounding box center [306, 126] width 111 height 8
paste input "27-48800755-1"
type input "27-48800755-1"
click at [202, 208] on span "search Buscar Certificado Discapacidad" at bounding box center [213, 207] width 142 height 9
click at [192, 88] on button "add Crear Certificado Discapacidad" at bounding box center [201, 81] width 152 height 18
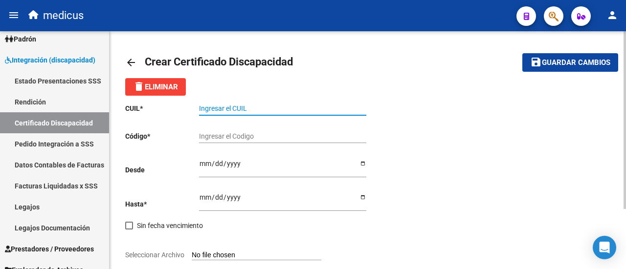
click at [257, 105] on input "Ingresar el CUIL" at bounding box center [282, 109] width 167 height 8
paste input "27-48800755-1"
type input "27-48800755-1"
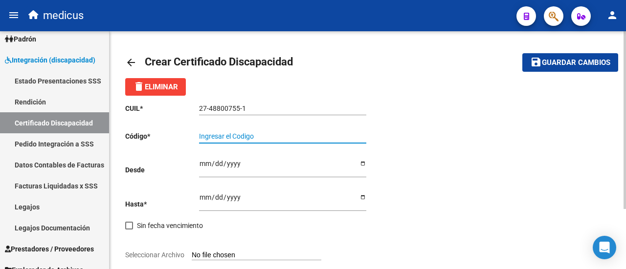
click at [243, 134] on input "Ingresar el Codigo" at bounding box center [282, 137] width 167 height 8
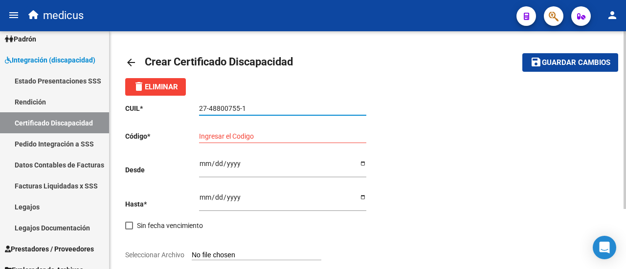
drag, startPoint x: 208, startPoint y: 109, endPoint x: 240, endPoint y: 107, distance: 31.8
click at [240, 107] on input "27-48800755-1" at bounding box center [282, 109] width 167 height 8
click at [255, 140] on input "Ingresar el Codigo" at bounding box center [282, 137] width 167 height 8
click at [270, 139] on input "Ingresar el Codigo" at bounding box center [282, 137] width 167 height 8
paste input "ARG-01-00048800755-20211126-20311126-CBA-536"
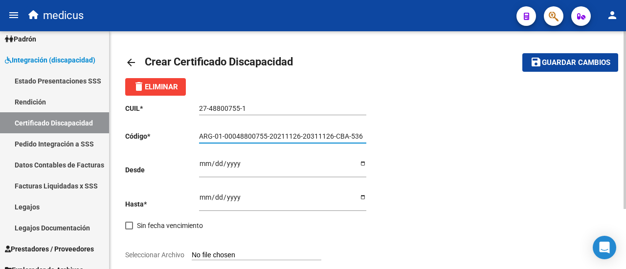
click at [216, 137] on input "ARG-01-00048800755-20211126-20311126-CBA-536" at bounding box center [282, 137] width 167 height 8
click at [224, 136] on input "ARG01-00048800755-20211126-20311126-CBA-536" at bounding box center [282, 137] width 167 height 8
click at [267, 137] on input "ARG0100048800755-20211126-20311126-CBA-536" at bounding box center [282, 137] width 167 height 8
click at [296, 135] on input "ARG010004880075520211126-20311126-CBA-536" at bounding box center [282, 137] width 167 height 8
click at [327, 133] on input "ARG01000488007552021112620311126-CBA-536" at bounding box center [282, 137] width 167 height 8
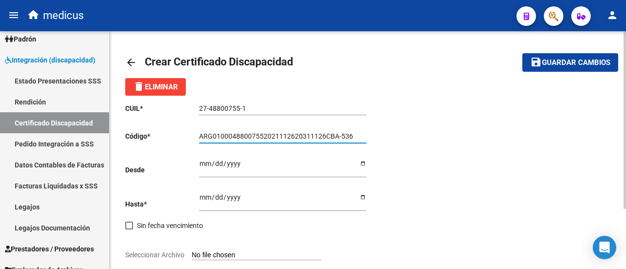
click at [343, 135] on input "ARG01000488007552021112620311126CBA-536" at bounding box center [282, 137] width 167 height 8
click at [341, 135] on input "ARG01000488007552021112620311126CBA-536" at bounding box center [282, 137] width 167 height 8
type input "ARG01000488007552021112620311126CBA536"
click at [200, 161] on input "Ingresar fec. Desde" at bounding box center [282, 167] width 167 height 15
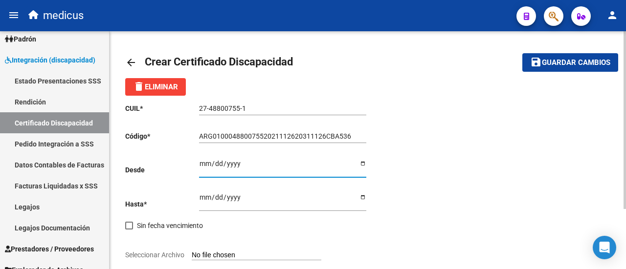
click at [362, 165] on input "Ingresar fec. Desde" at bounding box center [282, 167] width 167 height 15
click at [362, 166] on input "2025-11-22" at bounding box center [282, 167] width 167 height 15
type input "2021-11-26"
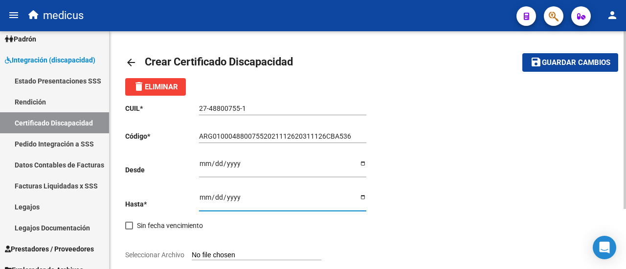
click at [363, 200] on input "Ingresar fec. Hasta" at bounding box center [282, 201] width 167 height 15
type input "2031-11-26"
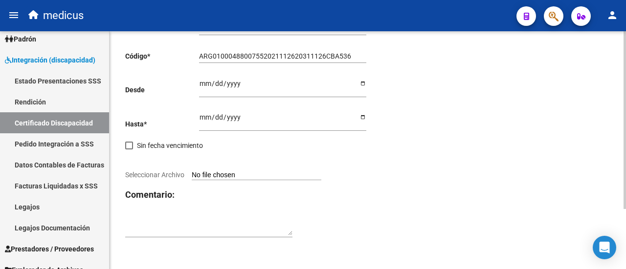
click at [257, 175] on input "Seleccionar Archivo" at bounding box center [257, 175] width 130 height 9
type input "C:\fakepath\CUD_ESTEVEZ 48800755.jpg"
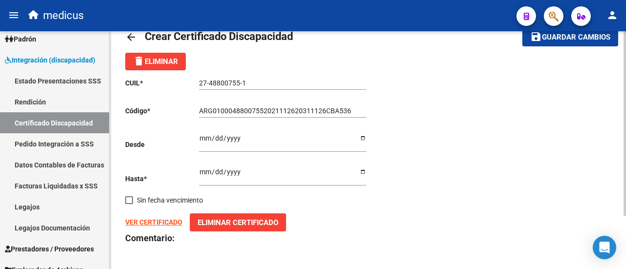
scroll to position [0, 0]
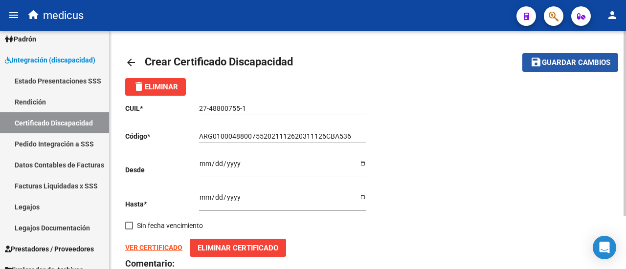
click at [549, 61] on span "Guardar cambios" at bounding box center [576, 63] width 68 height 9
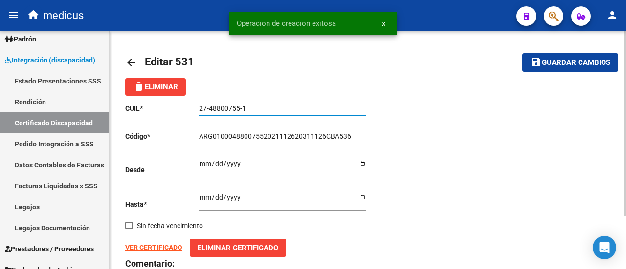
drag, startPoint x: 257, startPoint y: 108, endPoint x: 188, endPoint y: 109, distance: 69.5
click at [188, 109] on app-form-text-field "CUIL * 27-48800755-1 Ingresar el CUIL" at bounding box center [245, 109] width 241 height 8
click at [53, 204] on link "Legajos" at bounding box center [54, 207] width 109 height 21
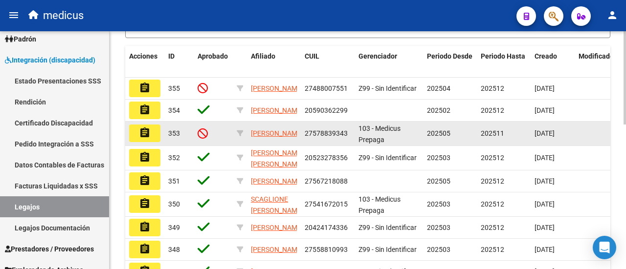
scroll to position [196, 0]
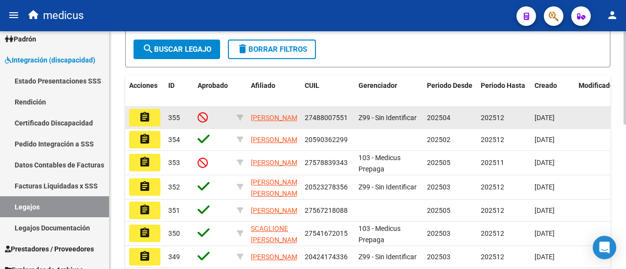
click at [143, 123] on mat-icon "assignment" at bounding box center [145, 117] width 12 height 12
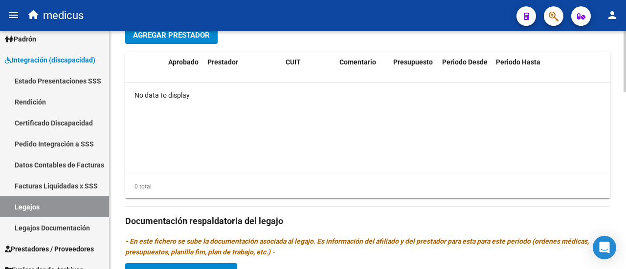
scroll to position [440, 0]
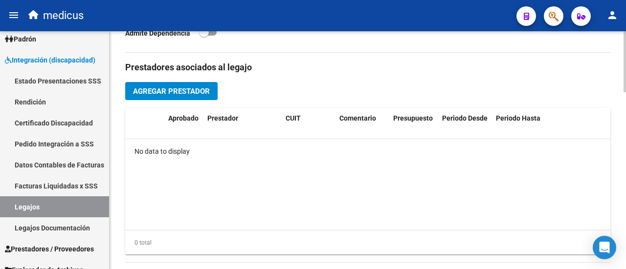
click at [171, 88] on span "Agregar Prestador" at bounding box center [171, 91] width 77 height 9
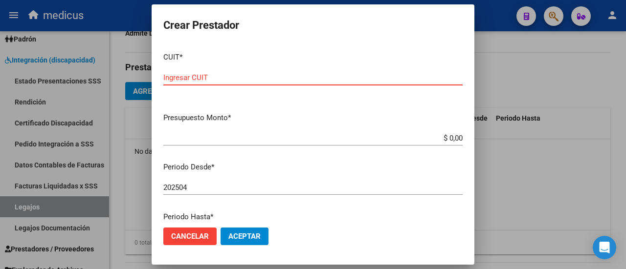
paste input "33-71168765-9"
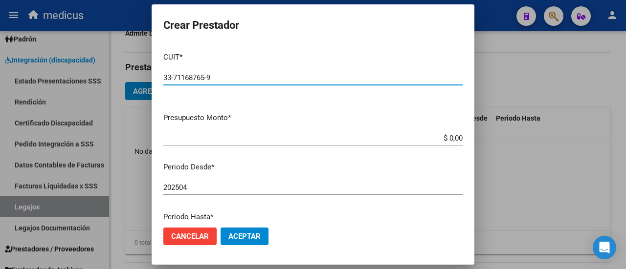
type input "33-71168765-9"
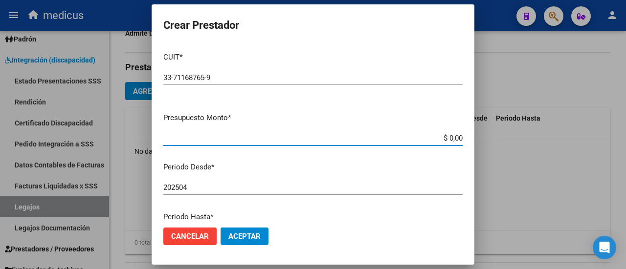
drag, startPoint x: 443, startPoint y: 137, endPoint x: 460, endPoint y: 135, distance: 16.7
click at [460, 135] on app-form-text-field "Presupuesto Monto * $ 0,00 Ingresar el monto" at bounding box center [316, 127] width 307 height 30
paste input "713.745,54"
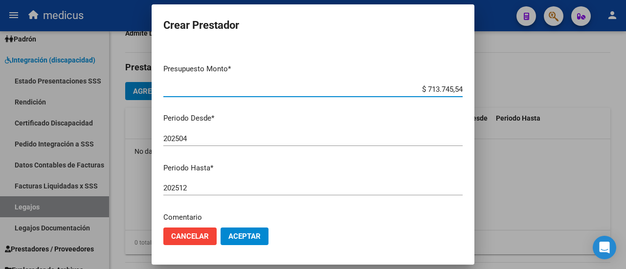
type input "$ 713.745,54"
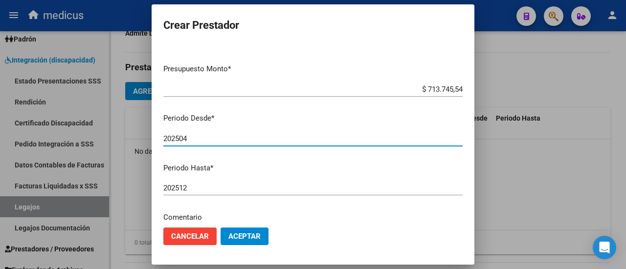
click at [208, 136] on input "202504" at bounding box center [312, 138] width 299 height 9
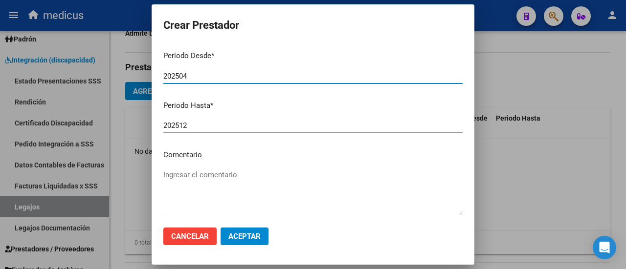
scroll to position [159, 0]
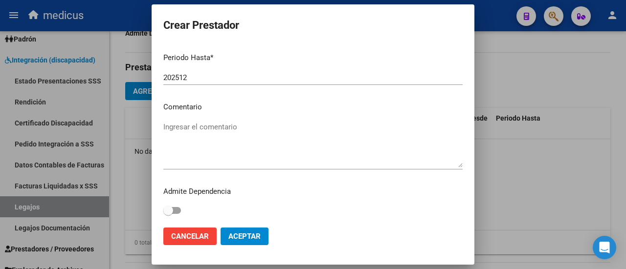
click at [209, 130] on textarea "Ingresar el comentario" at bounding box center [312, 145] width 299 height 46
type textarea "m"
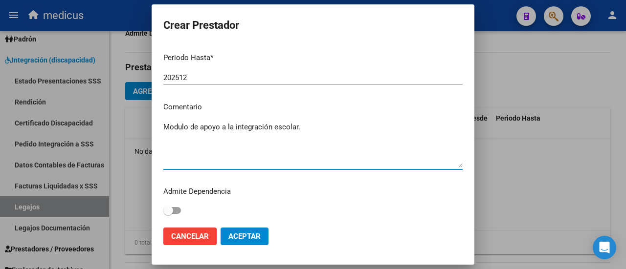
type textarea "Modulo de apoyo a la integración escolar."
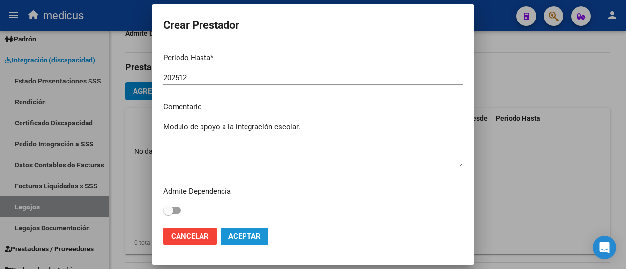
click at [246, 233] on span "Aceptar" at bounding box center [244, 236] width 32 height 9
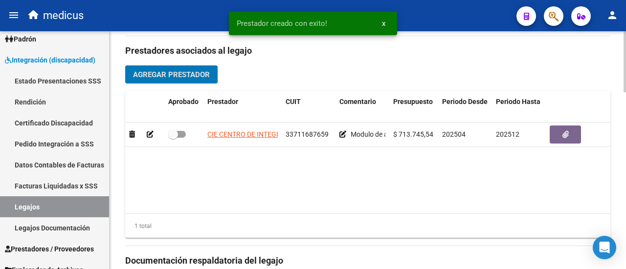
scroll to position [391, 0]
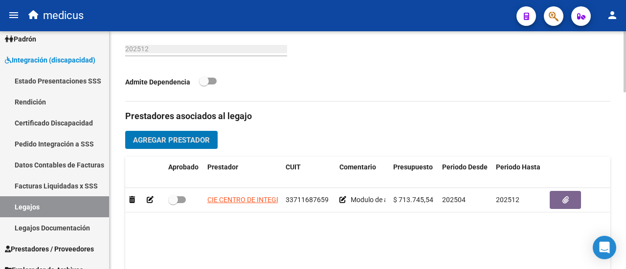
click at [192, 136] on span "Agregar Prestador" at bounding box center [171, 140] width 77 height 9
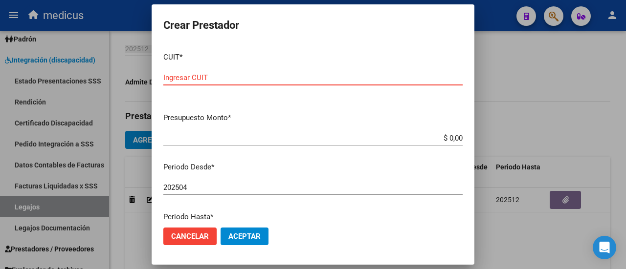
click at [246, 76] on input "Ingresar CUIT" at bounding box center [312, 77] width 299 height 9
paste input "30-71697408-8"
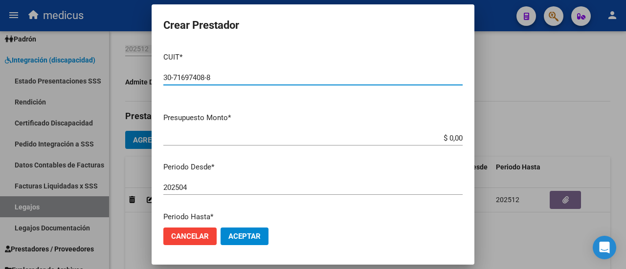
type input "30-71697408-8"
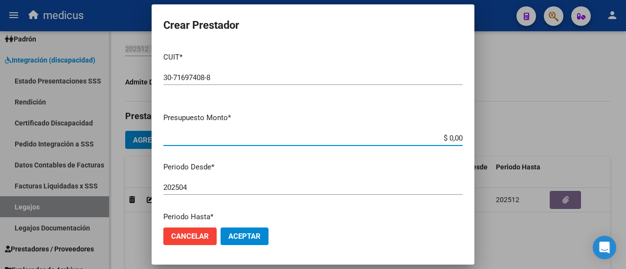
drag, startPoint x: 442, startPoint y: 140, endPoint x: 460, endPoint y: 138, distance: 17.7
click at [460, 138] on app-form-text-field "Presupuesto Monto * $ 0,00 Ingresar el monto" at bounding box center [316, 127] width 307 height 30
paste input "98.964,88"
type input "$ 98.964,88"
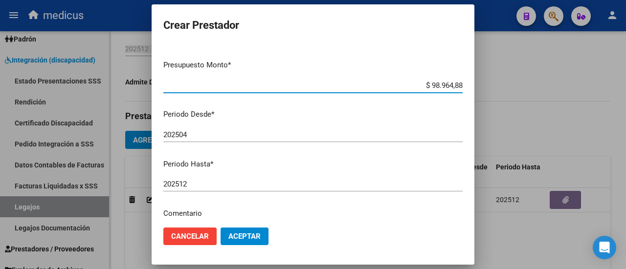
scroll to position [98, 0]
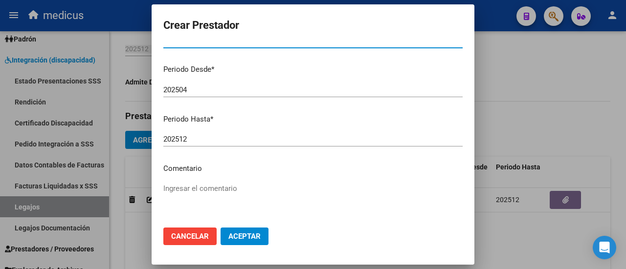
click at [213, 89] on input "202504" at bounding box center [312, 90] width 299 height 9
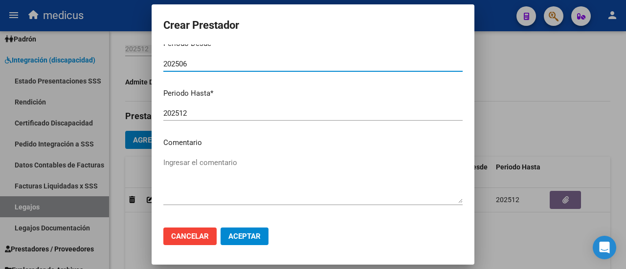
scroll to position [159, 0]
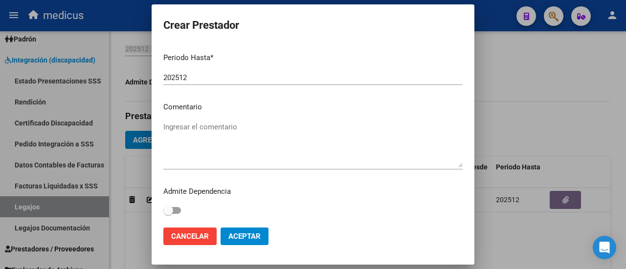
type input "202506"
click at [207, 131] on textarea "Ingresar el comentario" at bounding box center [312, 145] width 299 height 46
type textarea "Psicologia."
click at [239, 238] on span "Aceptar" at bounding box center [244, 236] width 32 height 9
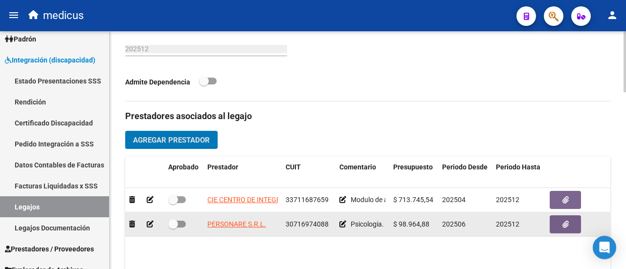
click at [180, 223] on span at bounding box center [177, 224] width 18 height 7
click at [173, 228] on input "checkbox" at bounding box center [173, 228] width 0 height 0
checkbox input "true"
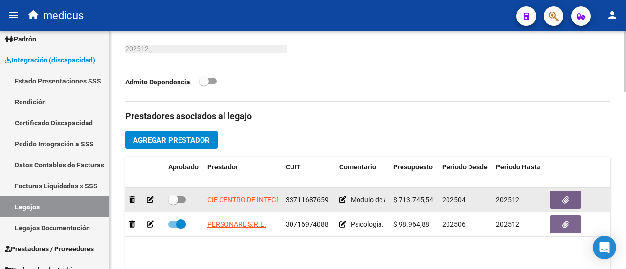
click at [181, 199] on span at bounding box center [177, 200] width 18 height 7
click at [173, 203] on input "checkbox" at bounding box center [173, 203] width 0 height 0
checkbox input "true"
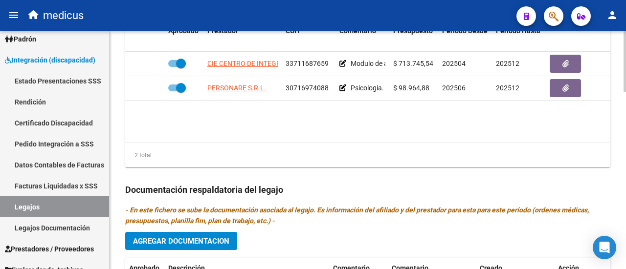
scroll to position [587, 0]
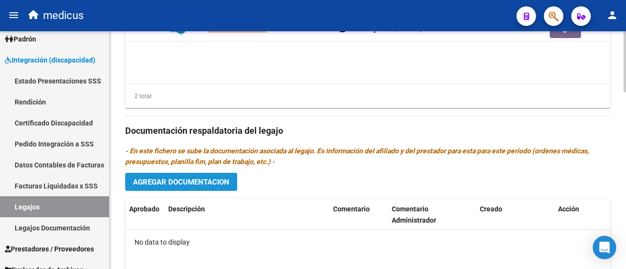
click at [177, 175] on button "Agregar Documentacion" at bounding box center [181, 182] width 112 height 18
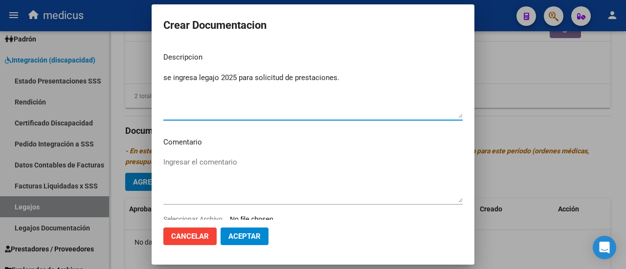
type textarea "se ingresa legajo 2025 para solicitud de prestaciones."
click at [211, 164] on textarea "Ingresar el comentario" at bounding box center [312, 180] width 299 height 46
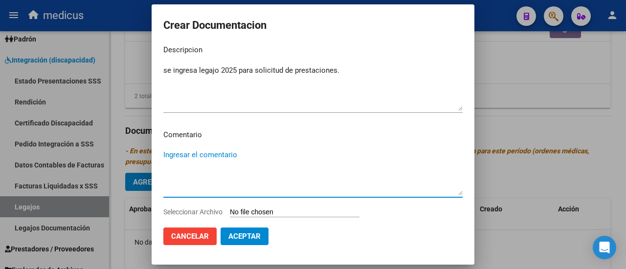
scroll to position [28, 0]
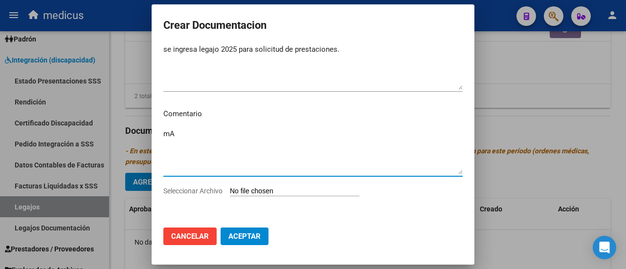
type textarea "m"
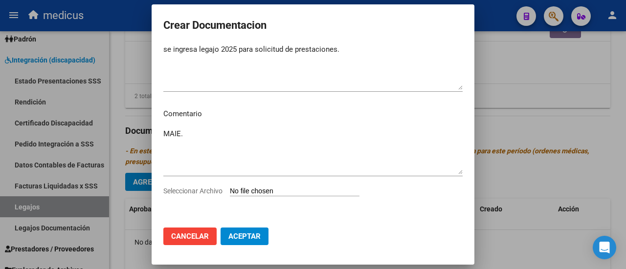
click at [188, 140] on textarea "MAIE." at bounding box center [312, 152] width 299 height 46
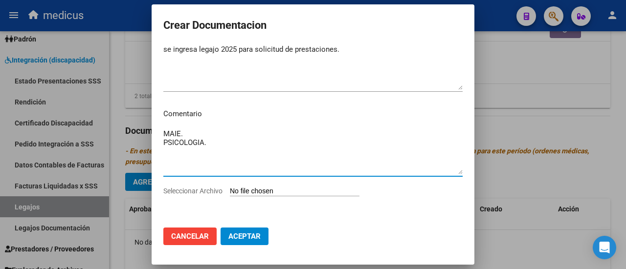
type textarea "MAIE. PSICOLOGIA."
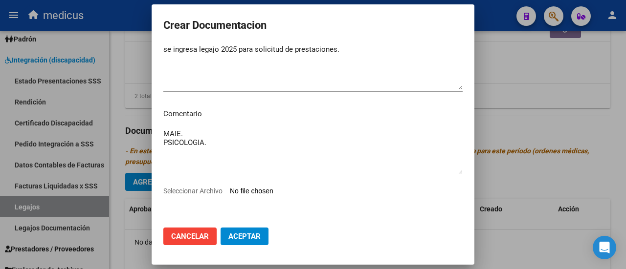
click at [277, 189] on input "Seleccionar Archivo" at bounding box center [295, 191] width 130 height 9
type input "C:\fakepath\ESTEVEZ BOROBIO JULIA TAHIS-27488007551.pdf"
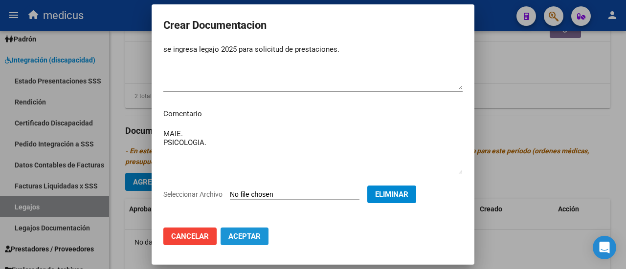
click at [250, 237] on span "Aceptar" at bounding box center [244, 236] width 32 height 9
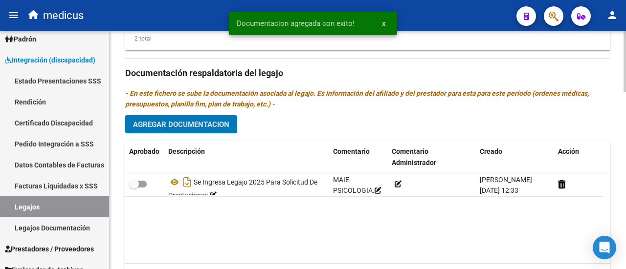
scroll to position [692, 0]
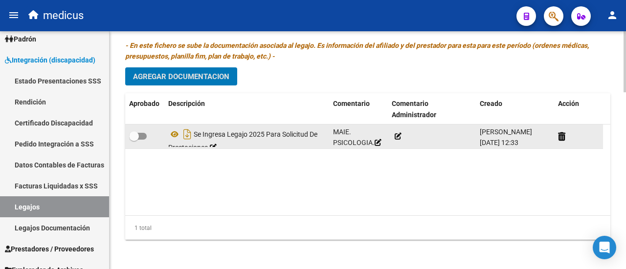
click at [142, 134] on span at bounding box center [138, 136] width 18 height 7
click at [134, 140] on input "checkbox" at bounding box center [133, 140] width 0 height 0
checkbox input "true"
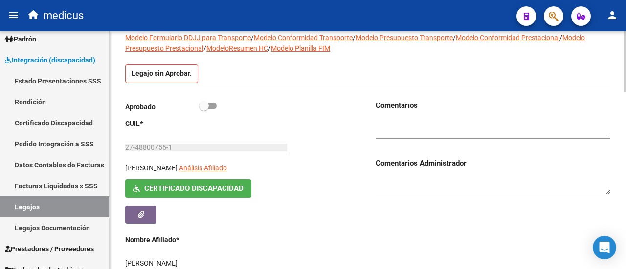
scroll to position [8, 0]
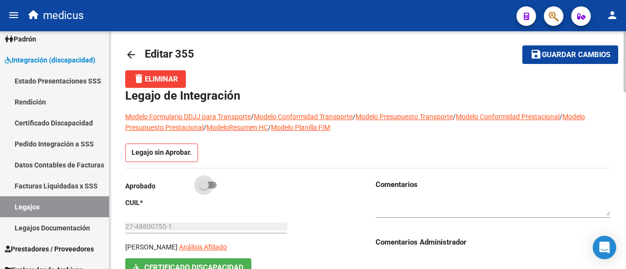
click at [210, 184] on span at bounding box center [208, 185] width 18 height 7
click at [204, 189] on input "checkbox" at bounding box center [203, 189] width 0 height 0
checkbox input "true"
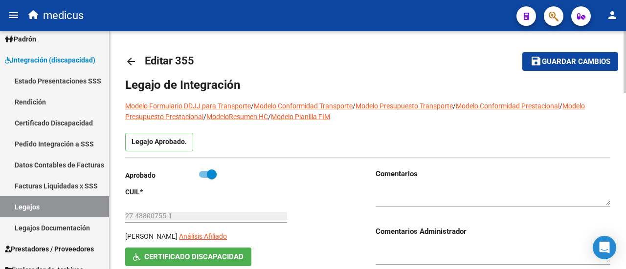
scroll to position [0, 0]
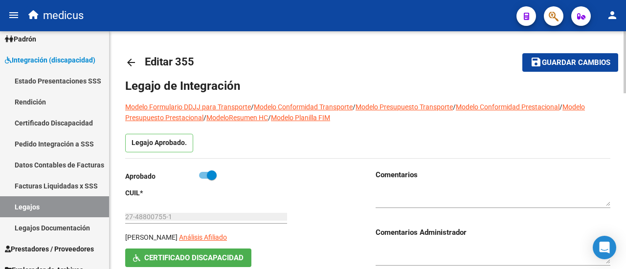
click at [571, 62] on span "Guardar cambios" at bounding box center [576, 63] width 68 height 9
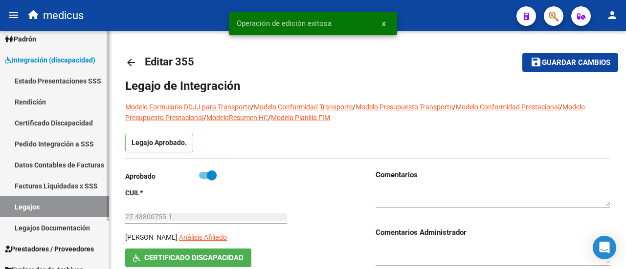
click at [36, 210] on link "Legajos" at bounding box center [54, 207] width 109 height 21
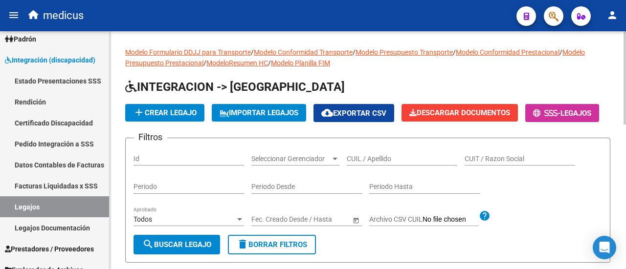
click at [360, 166] on div "CUIL / Apellido" at bounding box center [402, 156] width 111 height 20
paste input "20528532528"
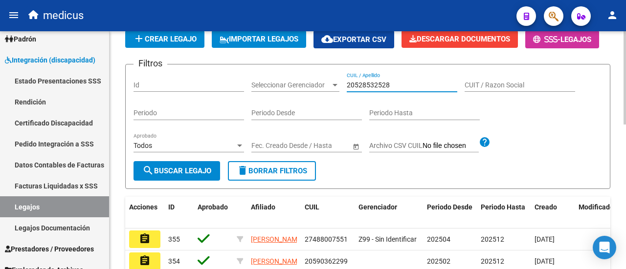
scroll to position [98, 0]
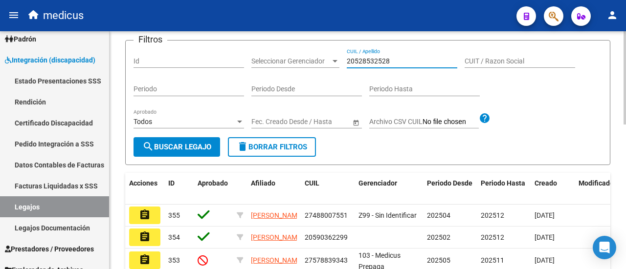
type input "20528532528"
click at [162, 152] on span "search Buscar Legajo" at bounding box center [176, 147] width 69 height 9
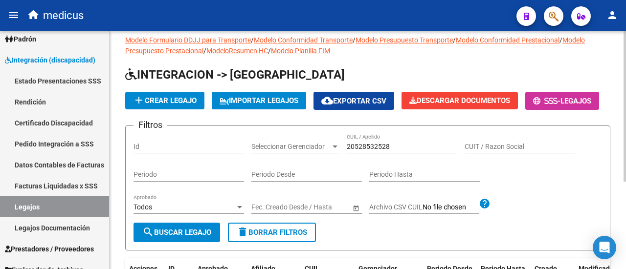
scroll to position [0, 0]
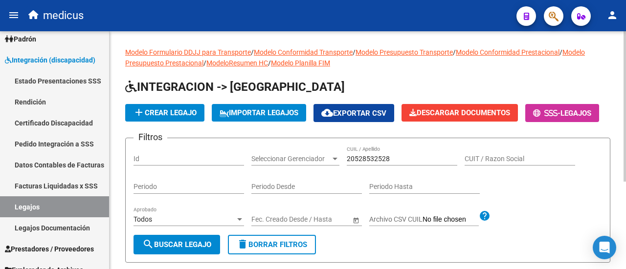
click at [179, 111] on span "add Crear Legajo" at bounding box center [165, 113] width 64 height 9
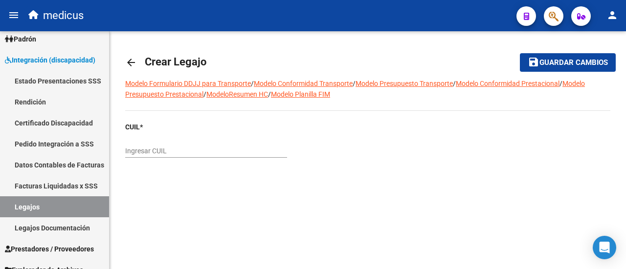
click at [178, 153] on input "Ingresar CUIL" at bounding box center [206, 151] width 162 height 8
paste input "20-52853252-8"
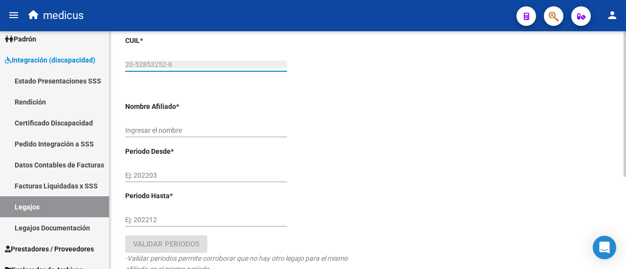
scroll to position [98, 0]
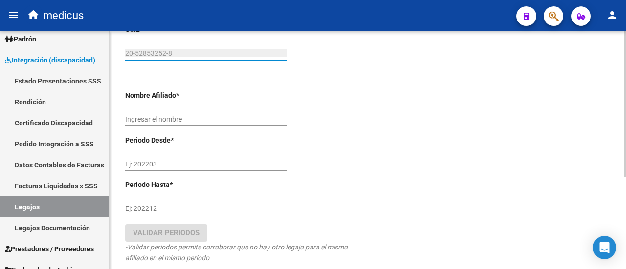
type input "20-52853252-8"
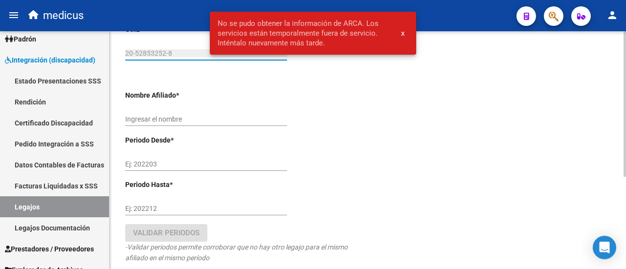
scroll to position [0, 0]
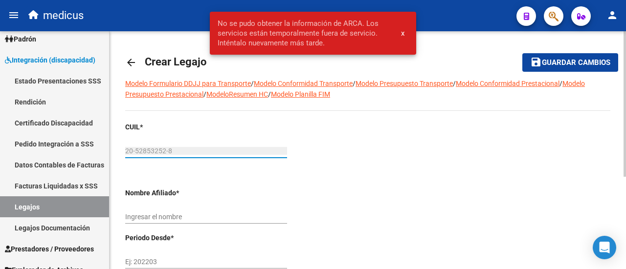
click at [200, 217] on input "Ingresar el nombre" at bounding box center [206, 217] width 162 height 8
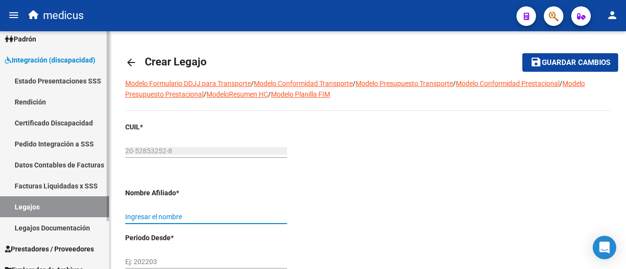
click at [29, 205] on link "Legajos" at bounding box center [54, 207] width 109 height 21
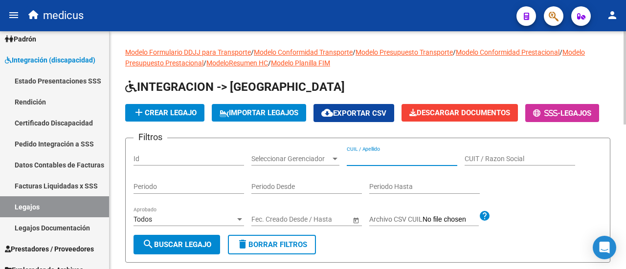
click at [371, 163] on input "CUIL / Apellido" at bounding box center [402, 159] width 111 height 8
paste input "20528532528"
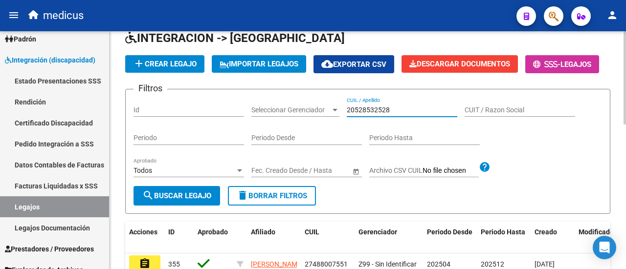
type input "20528532528"
click at [169, 206] on button "search Buscar Legajo" at bounding box center [176, 196] width 87 height 20
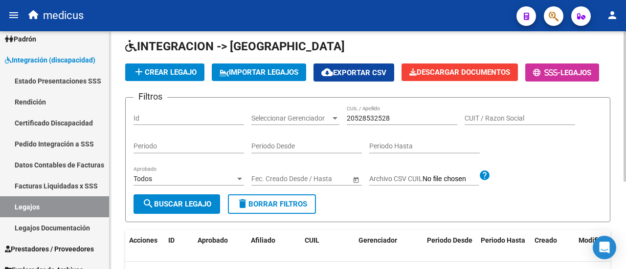
scroll to position [40, 0]
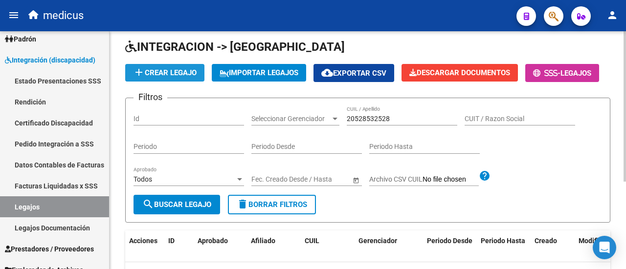
click at [178, 74] on span "add Crear Legajo" at bounding box center [165, 72] width 64 height 9
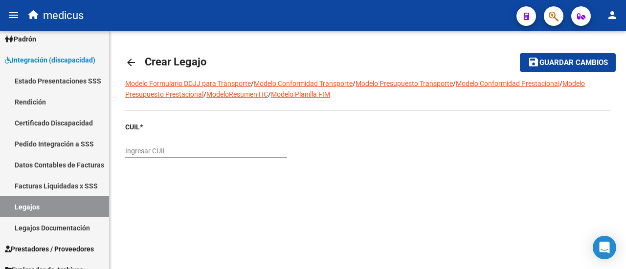
click at [194, 153] on input "Ingresar CUIL" at bounding box center [206, 151] width 162 height 8
paste input "20-52853252-8"
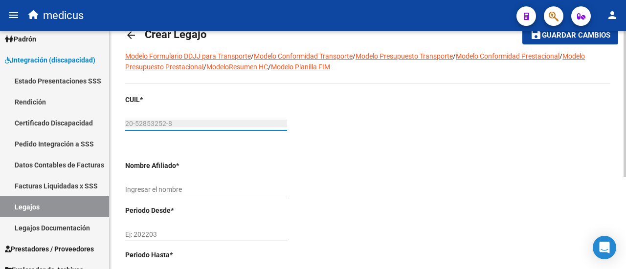
scroll to position [49, 0]
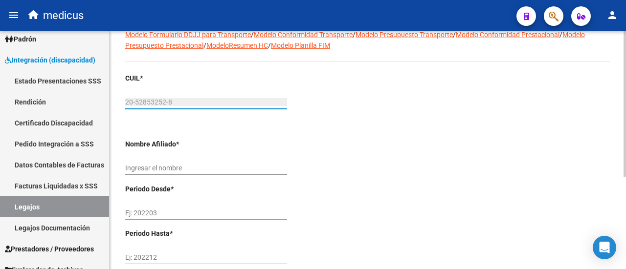
type input "20-52853252-8"
click at [149, 155] on div "CUIL * 20-52853252-8 Ingresar CUIL ARCA Padrón Nombre Afiliado * Ingresar el no…" at bounding box center [242, 206] width 235 height 267
click at [157, 165] on input "Ingresar el nombre" at bounding box center [206, 168] width 162 height 8
click at [157, 166] on input "Ingresar el nombre" at bounding box center [206, 168] width 162 height 8
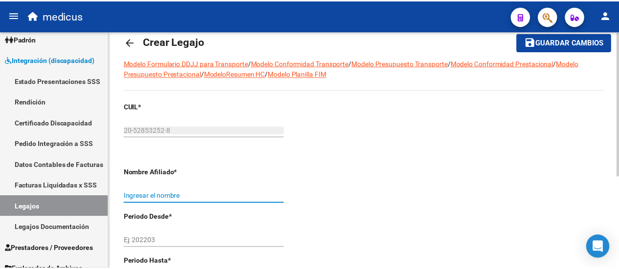
scroll to position [0, 0]
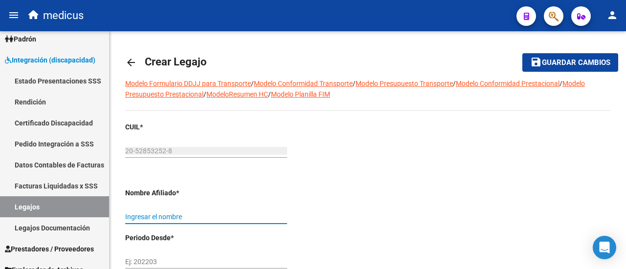
click at [614, 20] on mat-icon "person" at bounding box center [612, 15] width 12 height 12
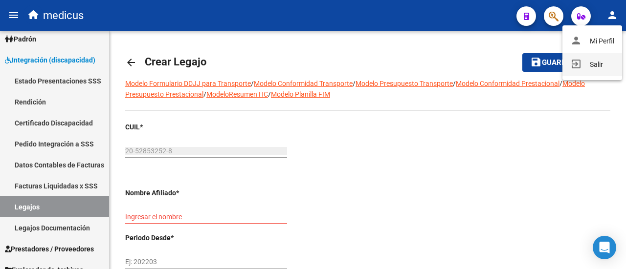
click at [597, 63] on button "exit_to_app Salir" at bounding box center [592, 64] width 60 height 23
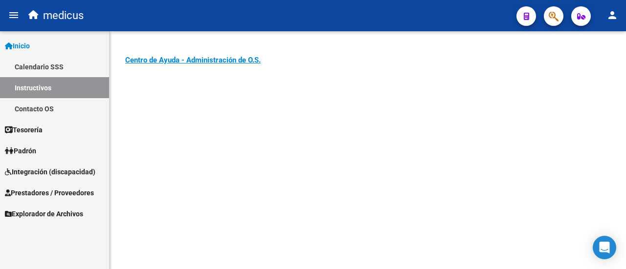
click at [68, 176] on span "Integración (discapacidad)" at bounding box center [50, 172] width 90 height 11
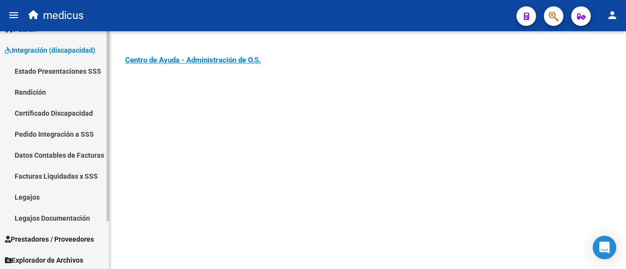
scroll to position [60, 0]
click at [19, 192] on link "Legajos" at bounding box center [54, 196] width 109 height 21
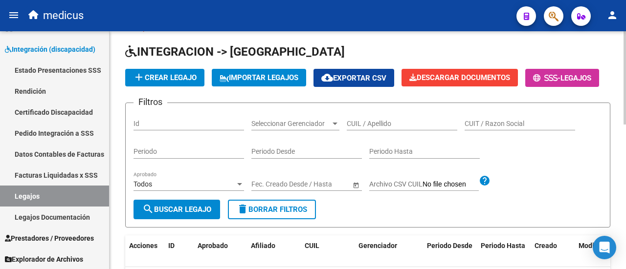
scroll to position [49, 0]
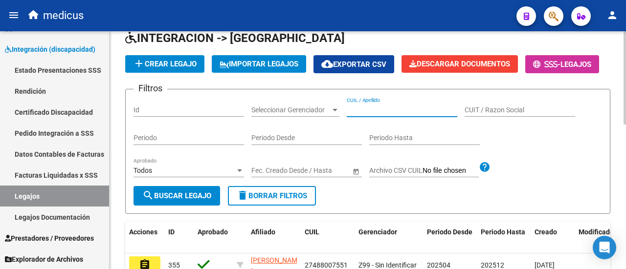
click at [371, 114] on input "CUIL / Apellido" at bounding box center [402, 110] width 111 height 8
paste input "saas1234"
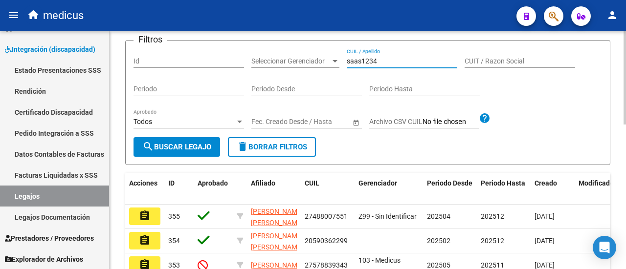
type input "saas1234"
drag, startPoint x: 380, startPoint y: 81, endPoint x: 317, endPoint y: 97, distance: 65.5
click at [317, 97] on div "Filtros Id Seleccionar Gerenciador Seleccionar Gerenciador saas1234 CUIL / Apel…" at bounding box center [367, 92] width 468 height 89
drag, startPoint x: 383, startPoint y: 89, endPoint x: 345, endPoint y: 95, distance: 38.6
click at [345, 95] on div "Filtros Id Seleccionar Gerenciador Seleccionar Gerenciador saas1234 CUIL / Apel…" at bounding box center [367, 92] width 468 height 89
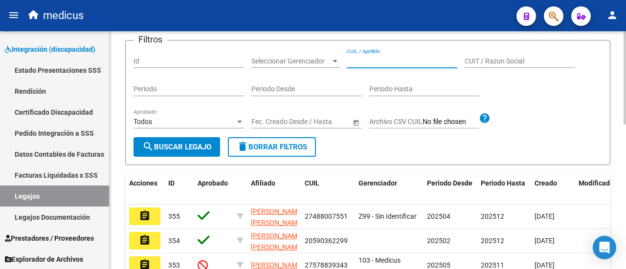
click at [387, 66] on input "CUIL / Apellido" at bounding box center [402, 61] width 111 height 8
paste input "20528532528"
type input "20528532528"
click at [150, 153] on mat-icon "search" at bounding box center [148, 147] width 12 height 12
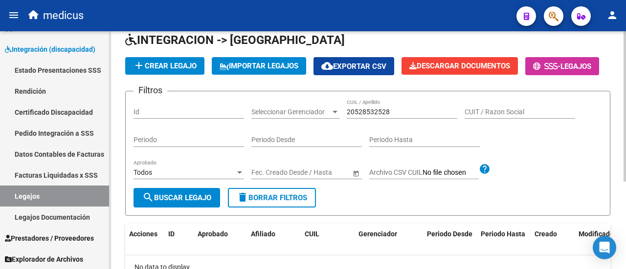
scroll to position [0, 0]
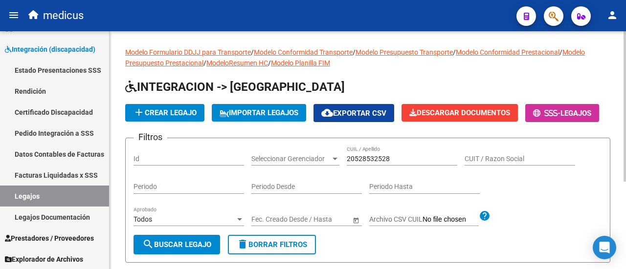
click at [167, 109] on span "add Crear Legajo" at bounding box center [165, 113] width 64 height 9
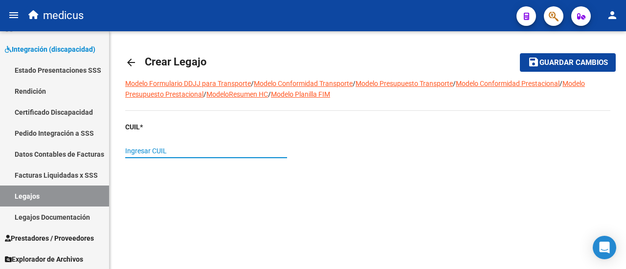
click at [244, 151] on input "Ingresar CUIL" at bounding box center [206, 151] width 162 height 8
paste input "20-52853252-8"
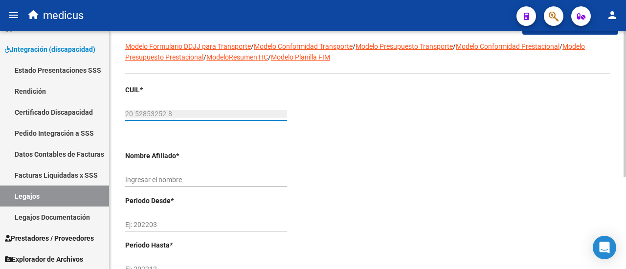
scroll to position [98, 0]
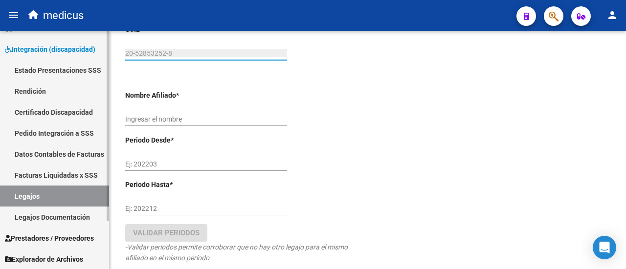
type input "20-52853252-8"
click at [43, 196] on link "Legajos" at bounding box center [54, 196] width 109 height 21
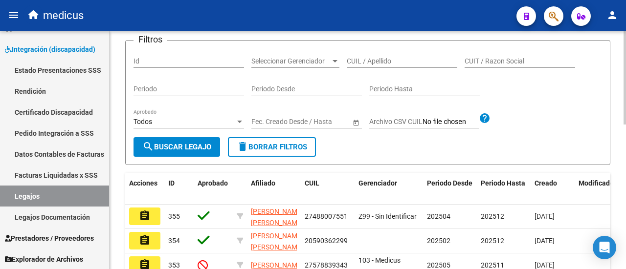
click at [369, 68] on div "CUIL / Apellido" at bounding box center [402, 58] width 111 height 20
paste input "27488007551"
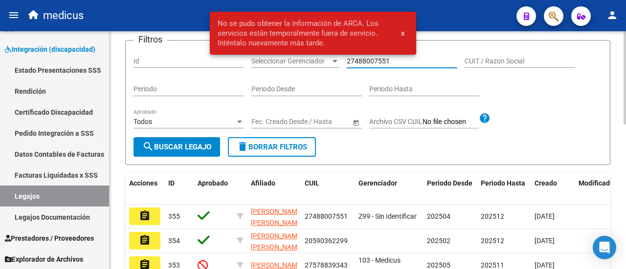
type input "27488007551"
click at [207, 152] on span "search Buscar Legajo" at bounding box center [176, 147] width 69 height 9
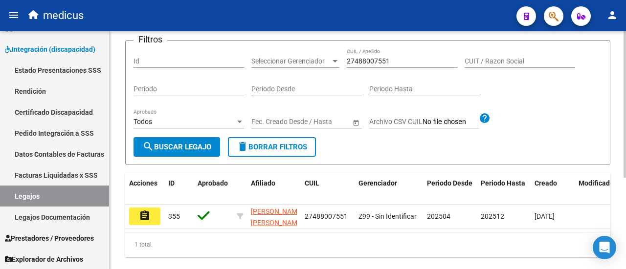
click at [304, 157] on button "delete Borrar Filtros" at bounding box center [272, 147] width 88 height 20
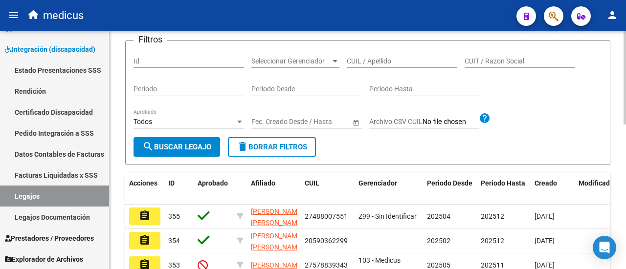
click at [407, 68] on div "CUIL / Apellido" at bounding box center [402, 58] width 111 height 20
paste input "20502336445"
type input "20502336445"
click at [177, 152] on span "search Buscar Legajo" at bounding box center [176, 147] width 69 height 9
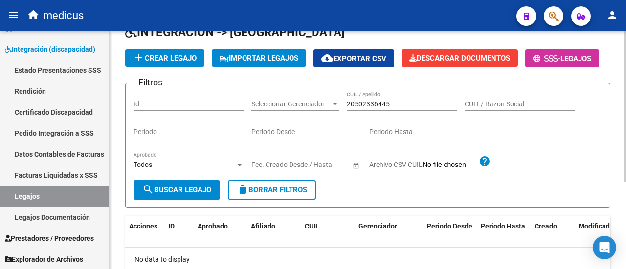
scroll to position [98, 0]
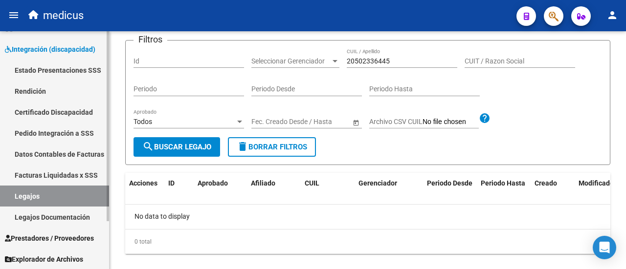
click at [34, 196] on link "Legajos" at bounding box center [54, 196] width 109 height 21
click at [450, 165] on form "Filtros Id Seleccionar Gerenciador Seleccionar Gerenciador 20502336445 CUIL / A…" at bounding box center [367, 102] width 485 height 125
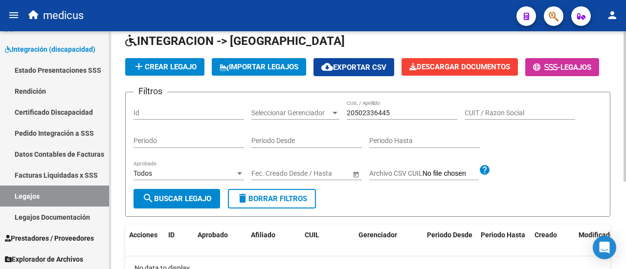
scroll to position [0, 0]
